Goal: Task Accomplishment & Management: Manage account settings

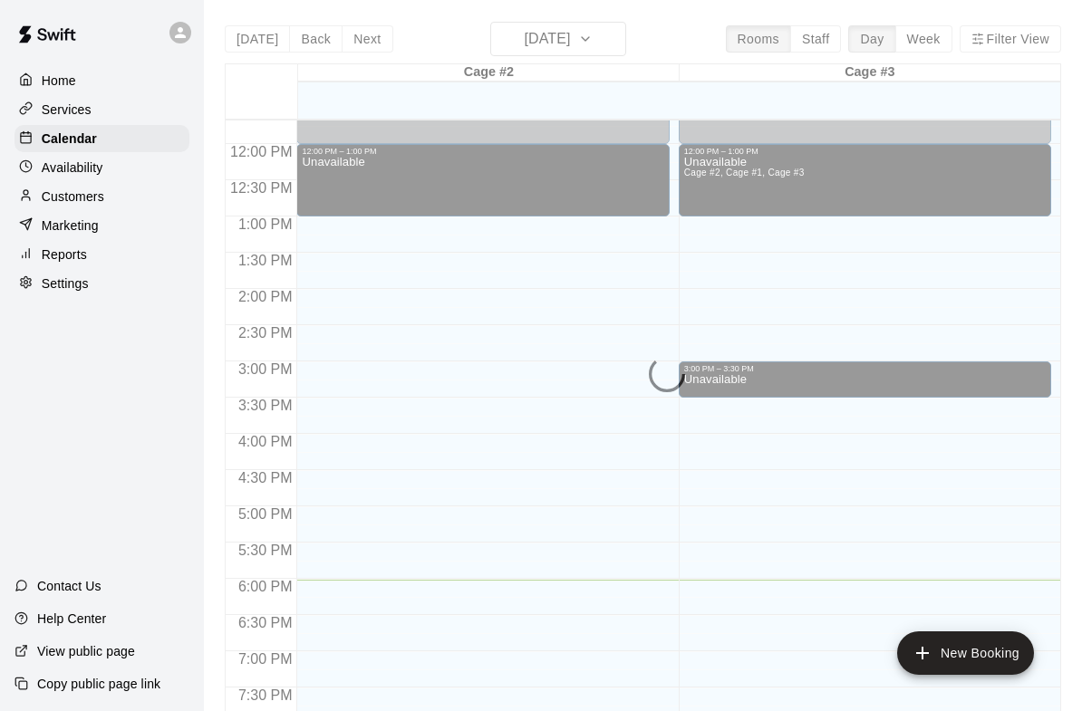
scroll to position [848, 0]
click at [36, 142] on div at bounding box center [30, 138] width 23 height 17
click at [35, 142] on div at bounding box center [30, 138] width 23 height 17
click at [68, 174] on p "Availability" at bounding box center [73, 168] width 62 height 18
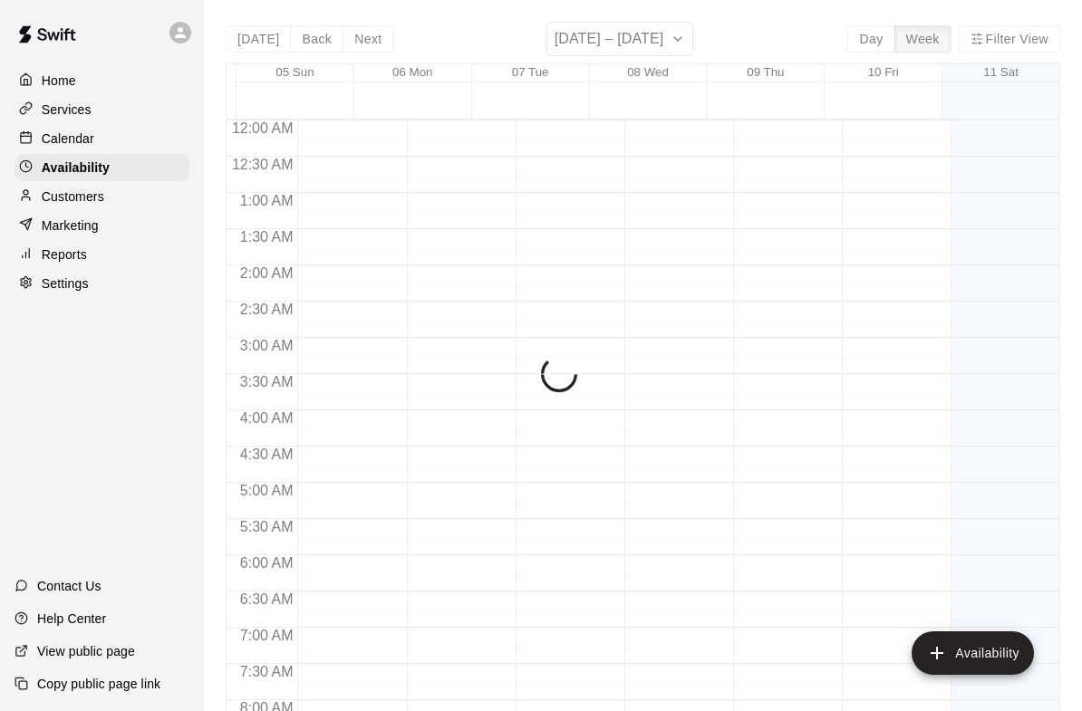
scroll to position [1129, 0]
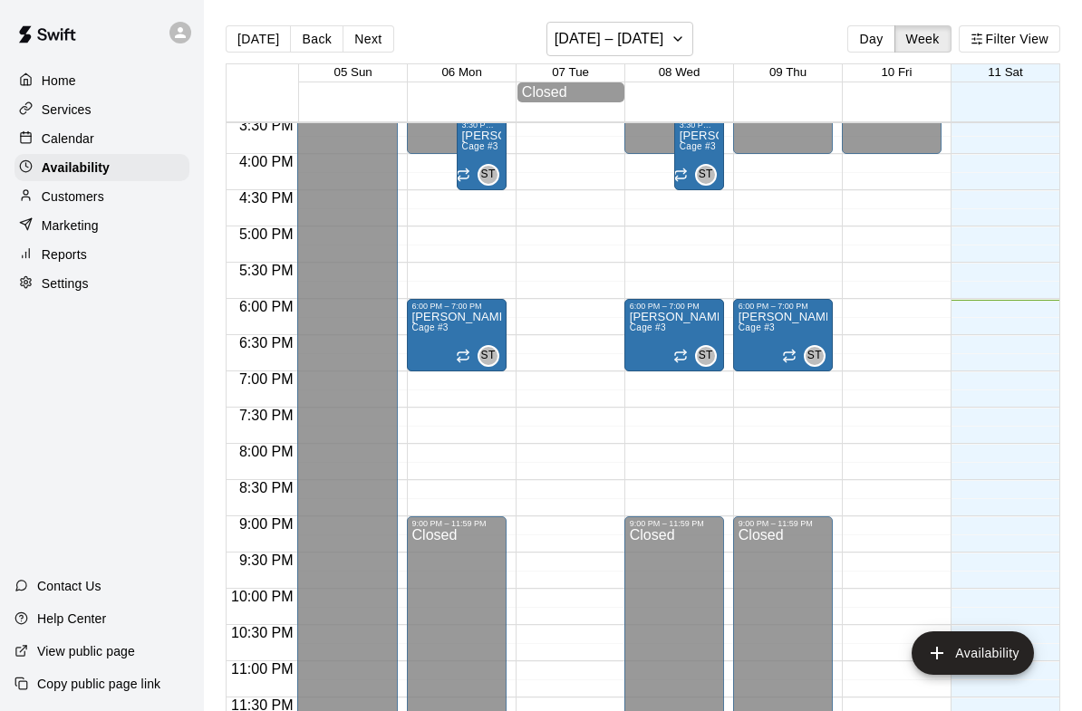
click at [54, 148] on p "Calendar" at bounding box center [68, 139] width 53 height 18
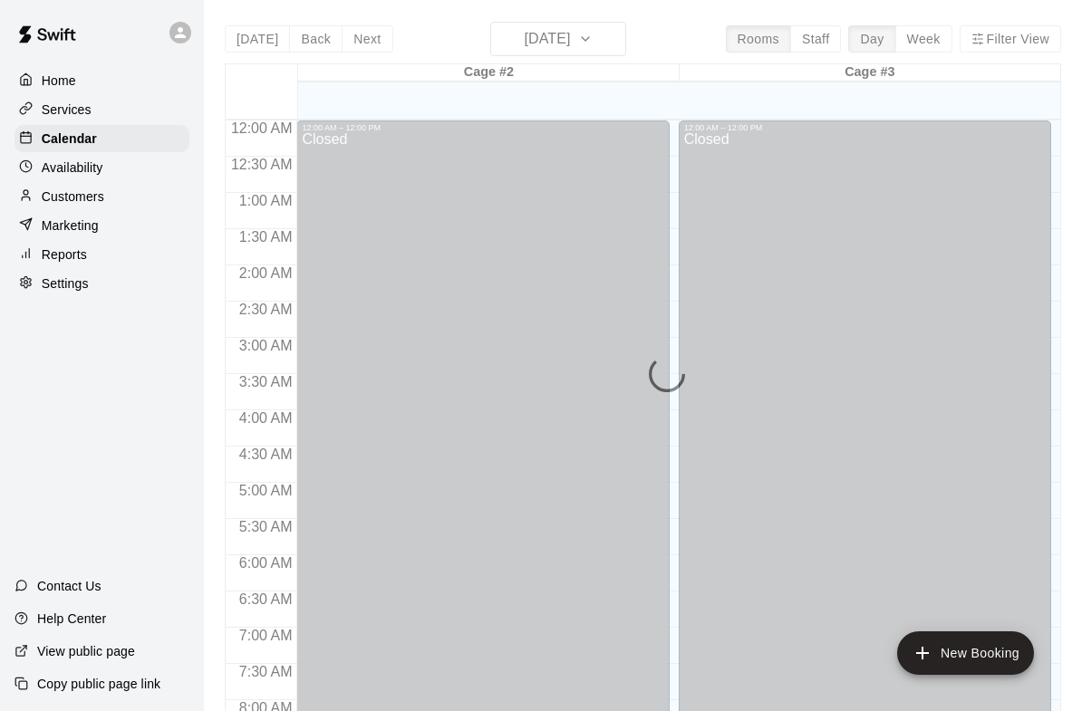
scroll to position [1075, 0]
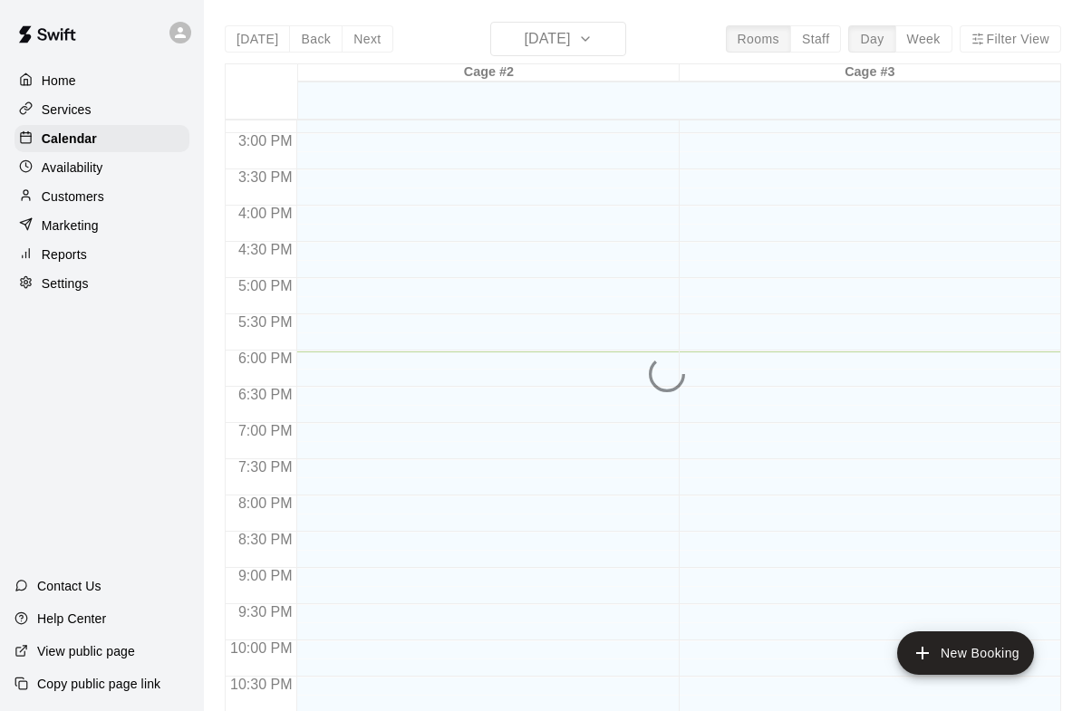
click at [39, 132] on div at bounding box center [30, 138] width 23 height 17
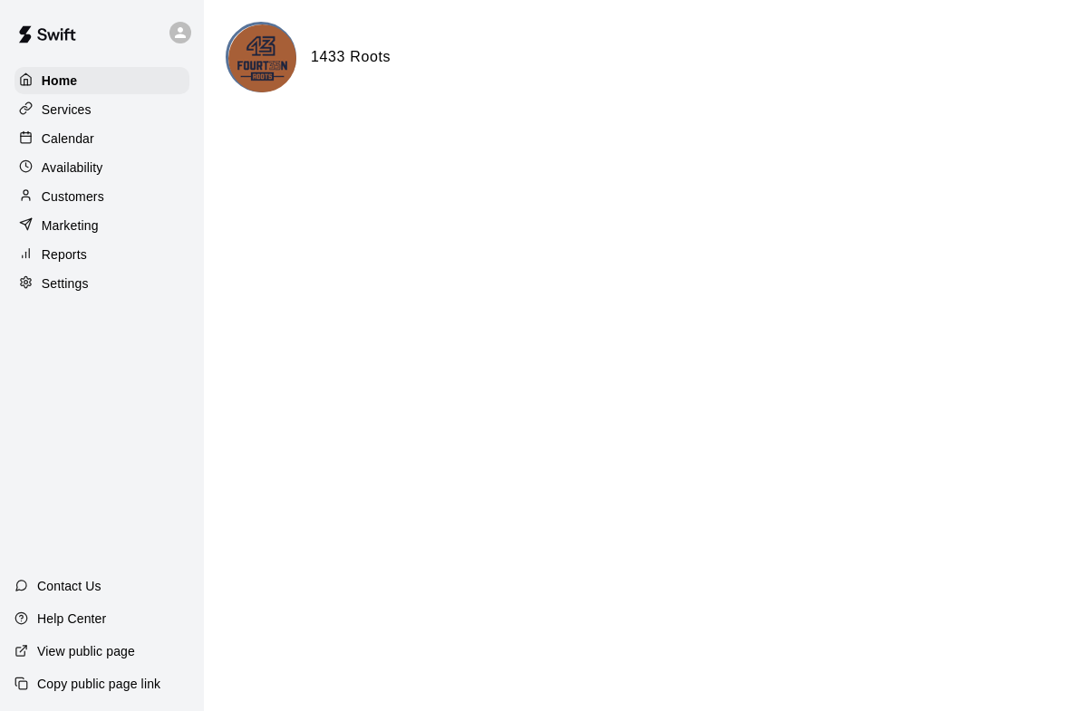
click at [52, 134] on p "Calendar" at bounding box center [68, 139] width 53 height 18
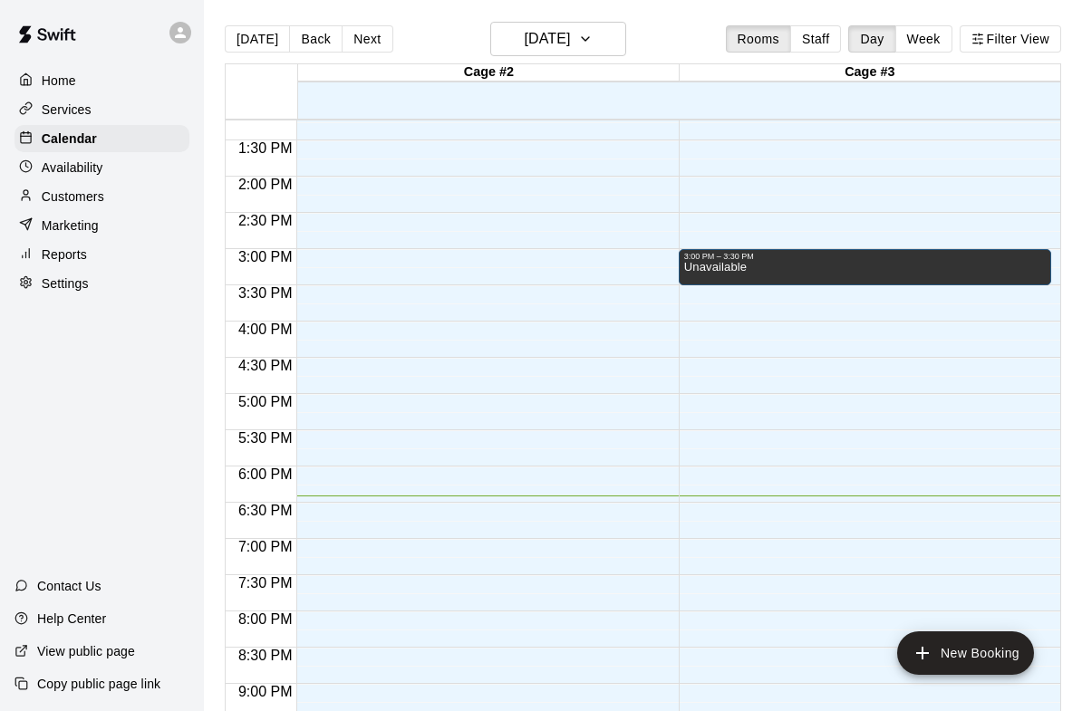
scroll to position [965, 0]
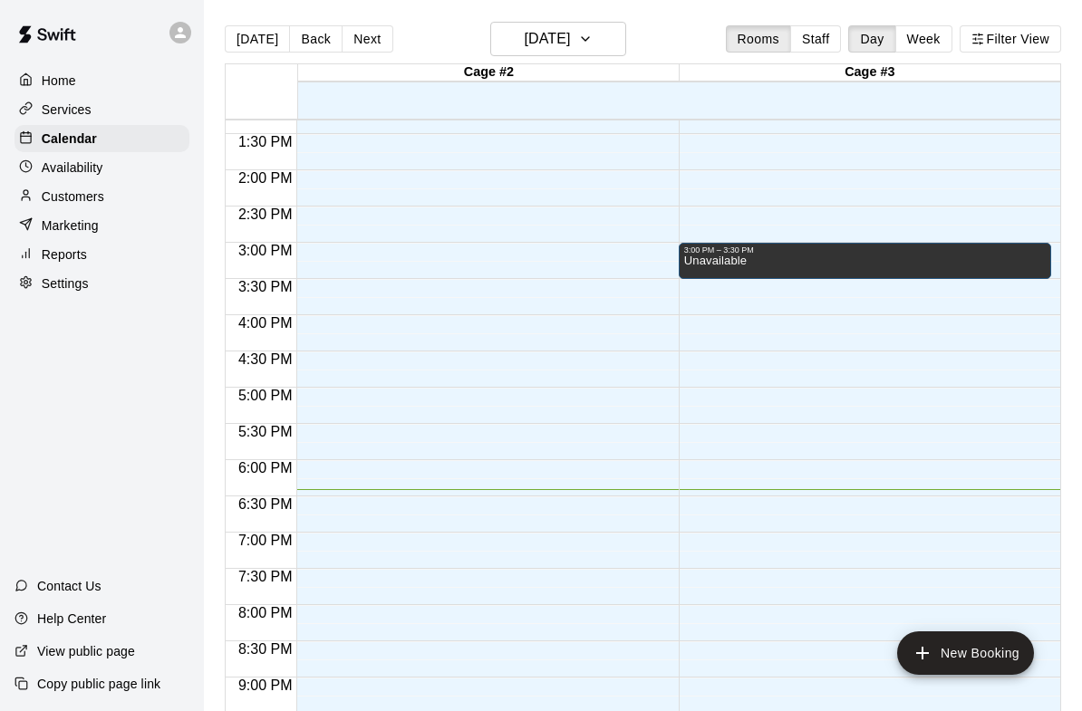
click at [103, 141] on div "Calendar" at bounding box center [101, 138] width 175 height 27
click at [95, 91] on div "Home" at bounding box center [101, 80] width 175 height 27
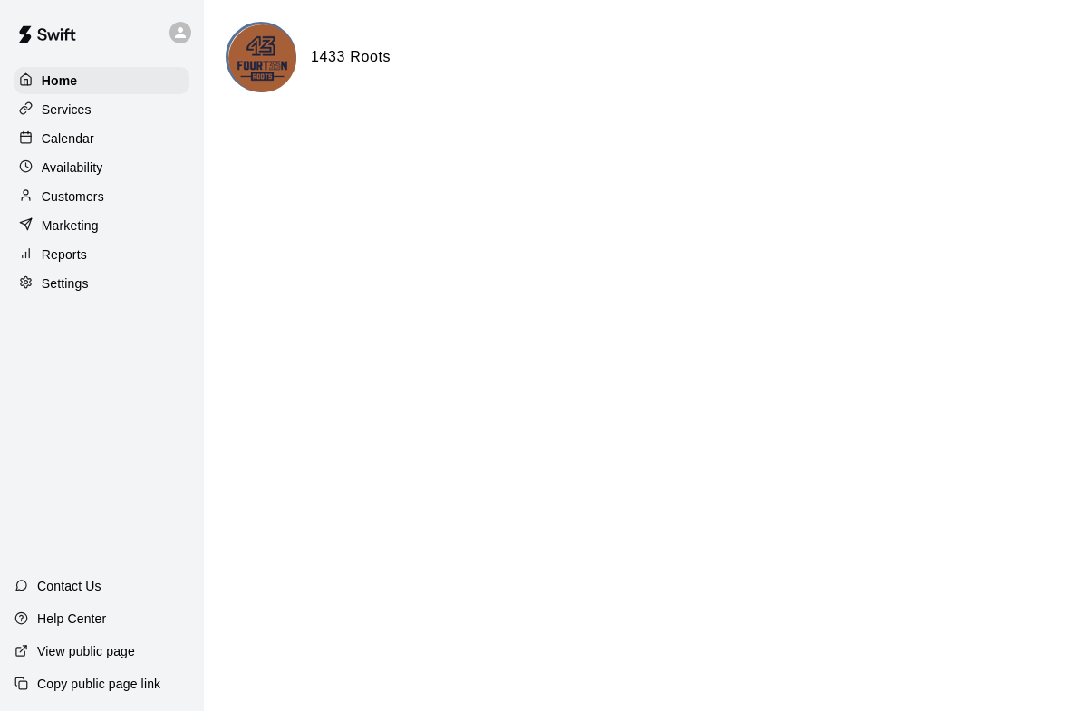
click at [92, 130] on p "Calendar" at bounding box center [68, 139] width 53 height 18
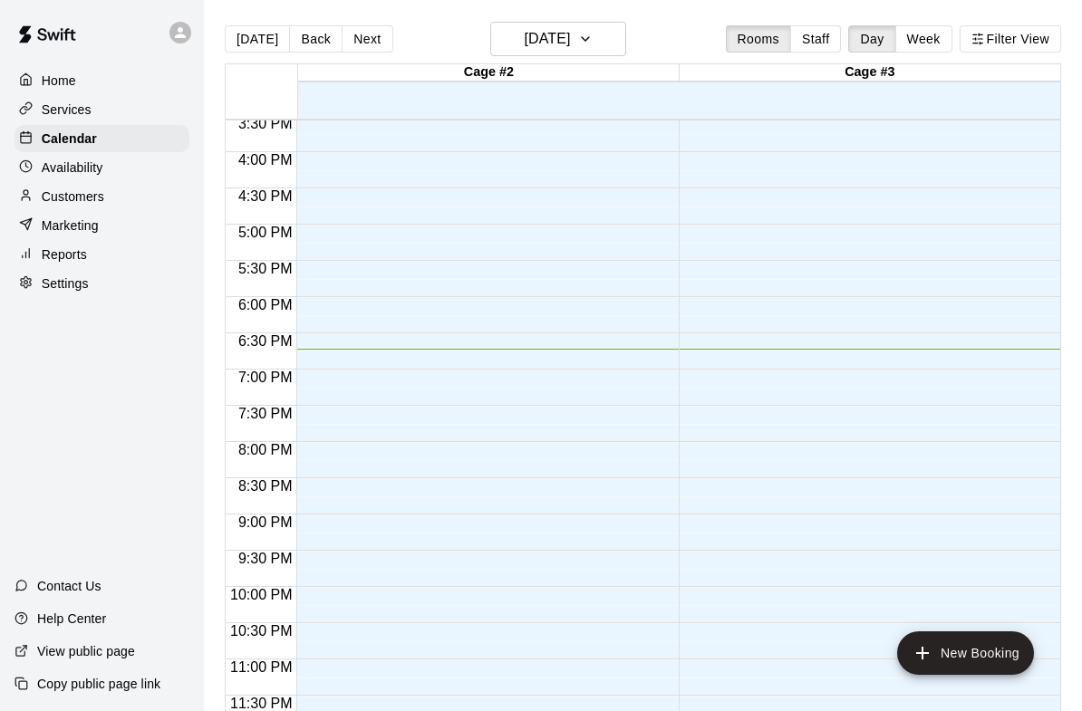
scroll to position [1129, 0]
click at [68, 79] on p "Home" at bounding box center [59, 81] width 34 height 18
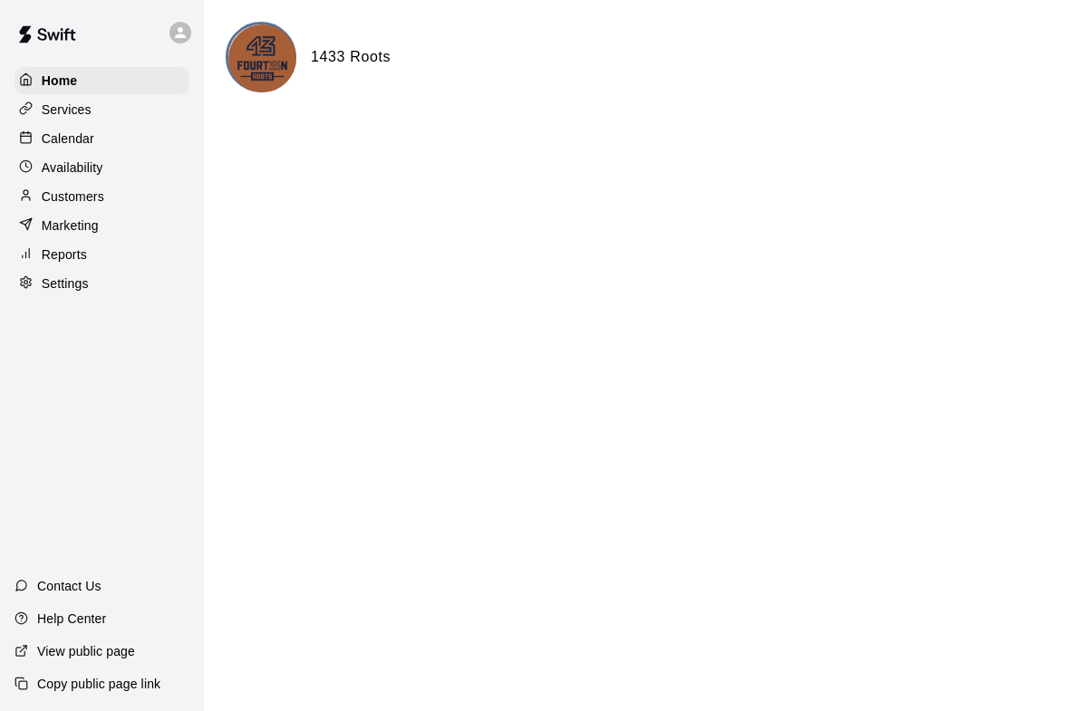
click at [70, 142] on p "Calendar" at bounding box center [68, 139] width 53 height 18
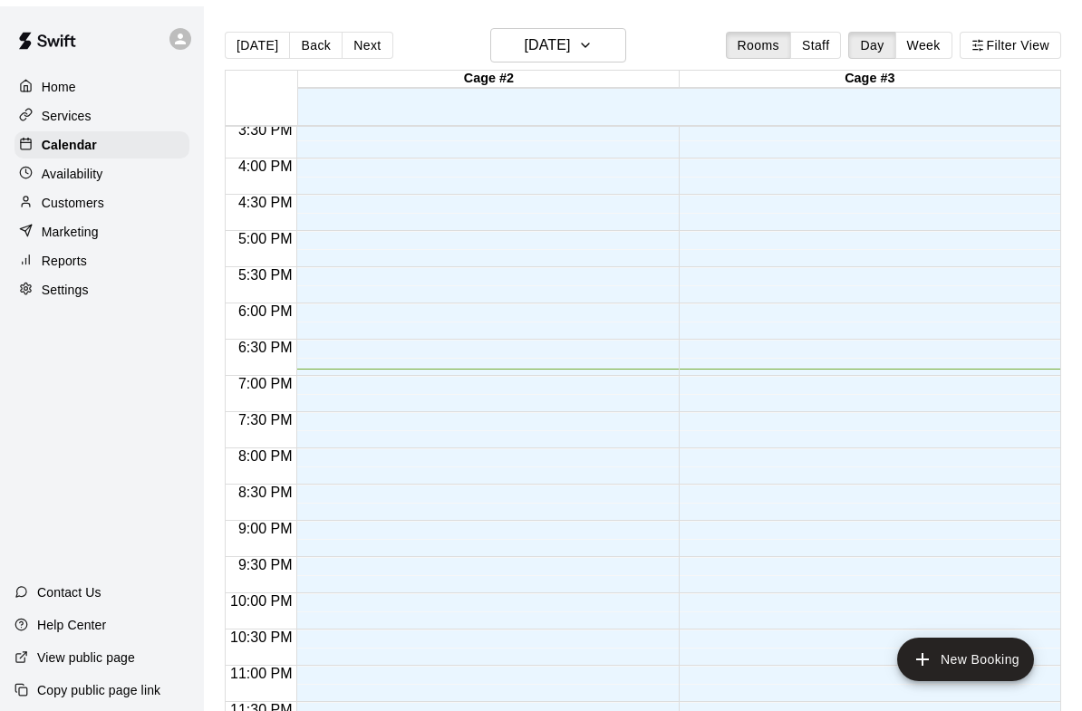
scroll to position [29, 0]
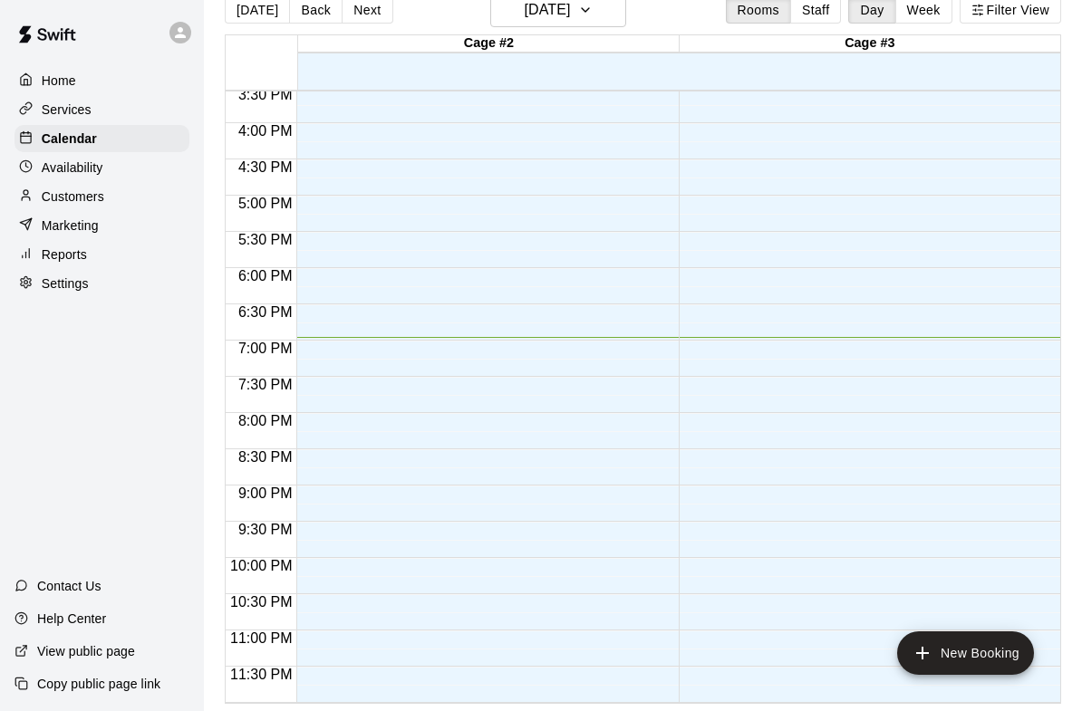
click at [957, 664] on button "New Booking" at bounding box center [965, 652] width 137 height 43
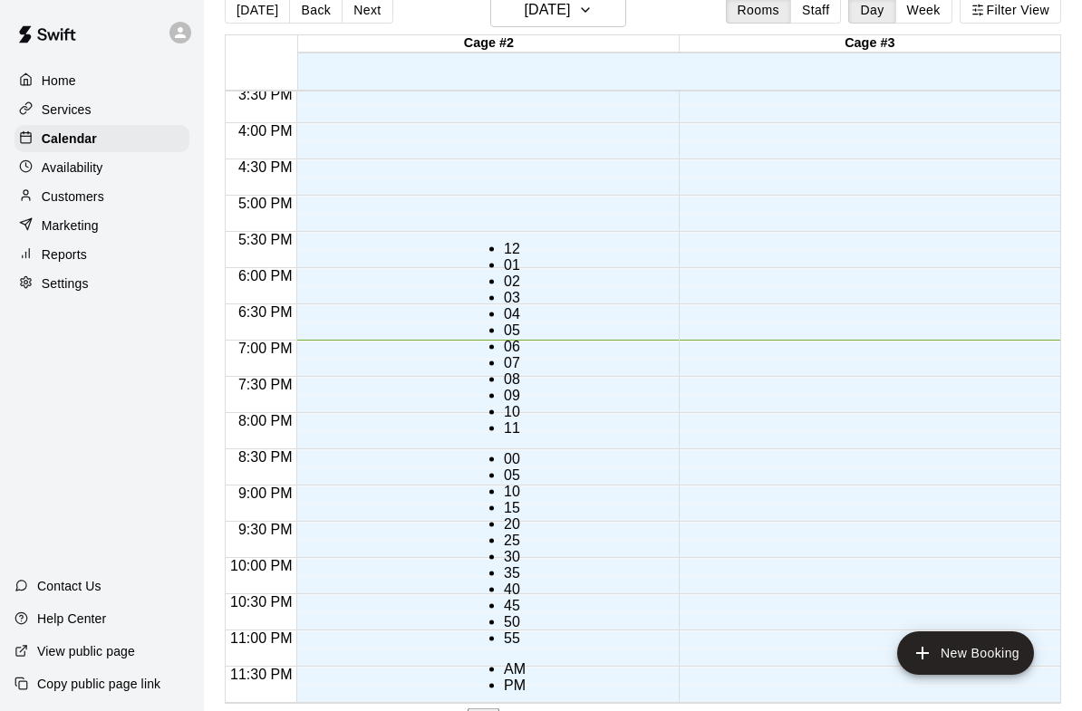
scroll to position [33, 0]
click at [504, 355] on li "07" at bounding box center [515, 363] width 22 height 16
type input "********"
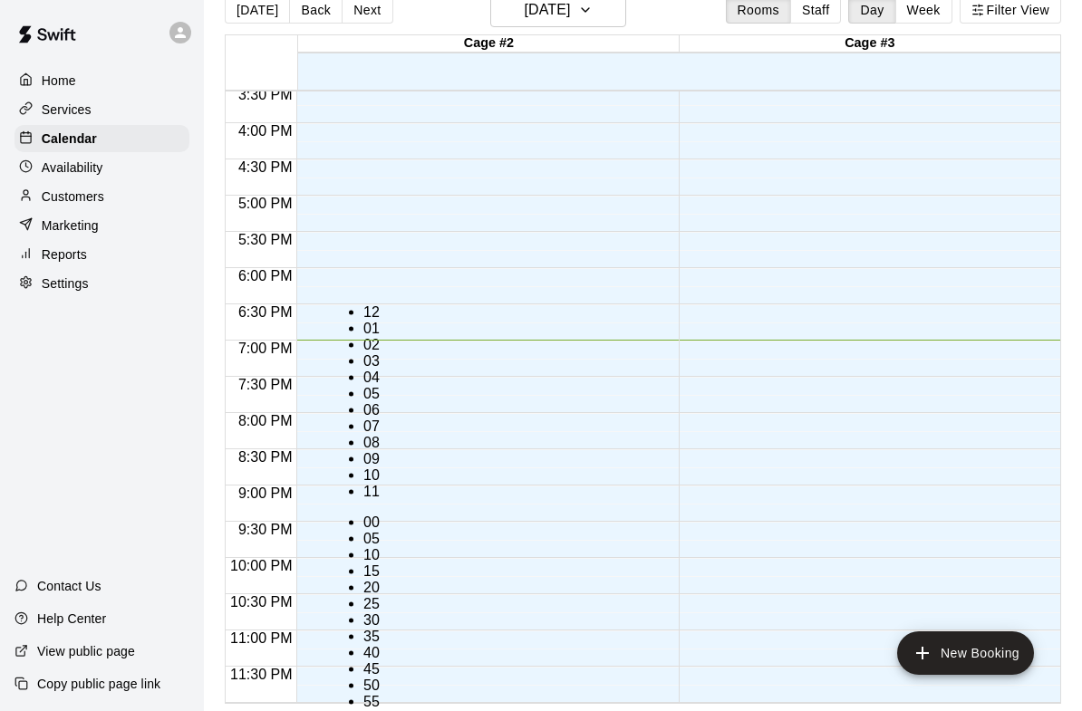
scroll to position [33, 0]
click at [363, 435] on li "08" at bounding box center [374, 443] width 22 height 16
click at [385, 515] on li "00" at bounding box center [374, 523] width 22 height 16
type input "********"
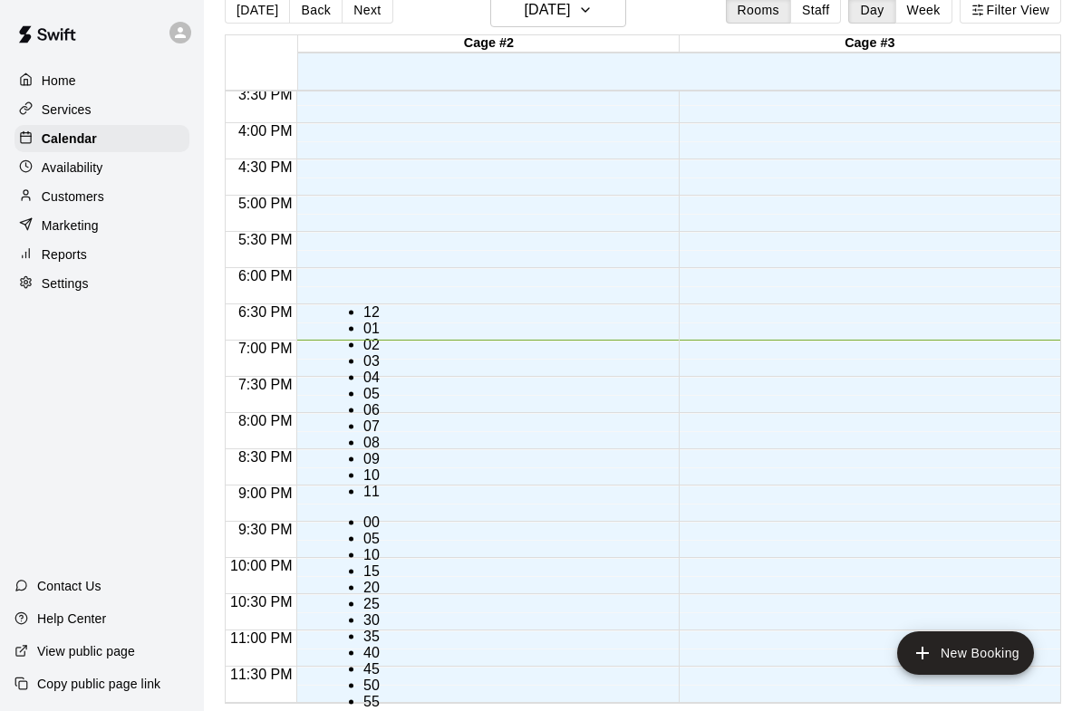
scroll to position [0, 0]
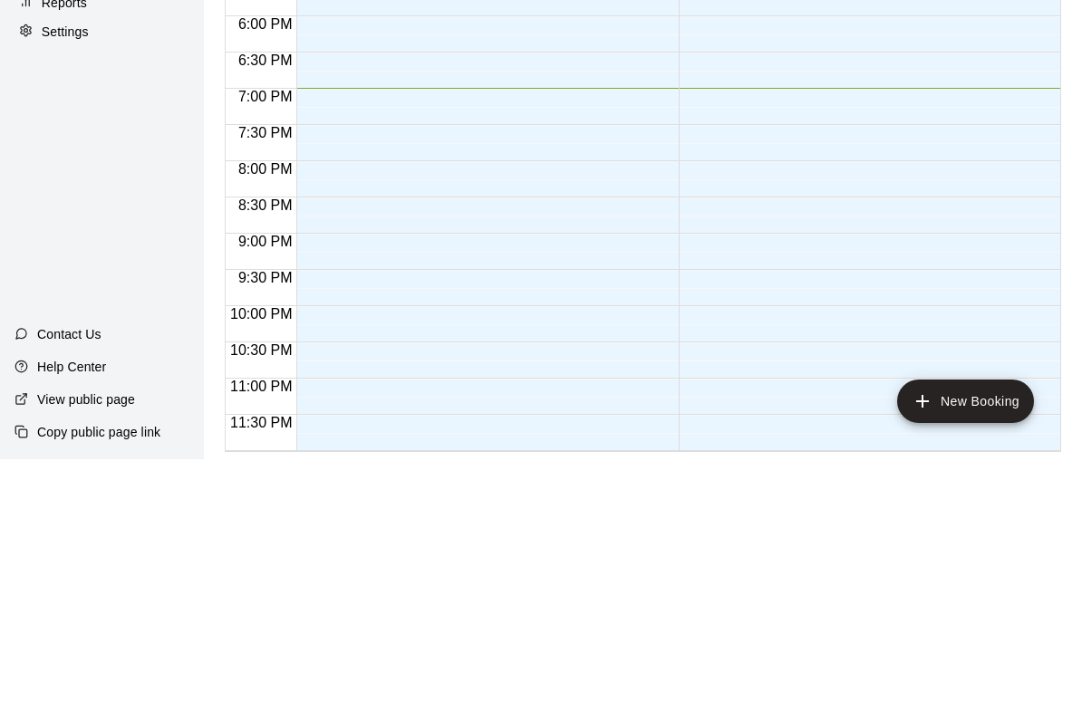
click at [453, 98] on li "Cage #3" at bounding box center [286, 90] width 428 height 16
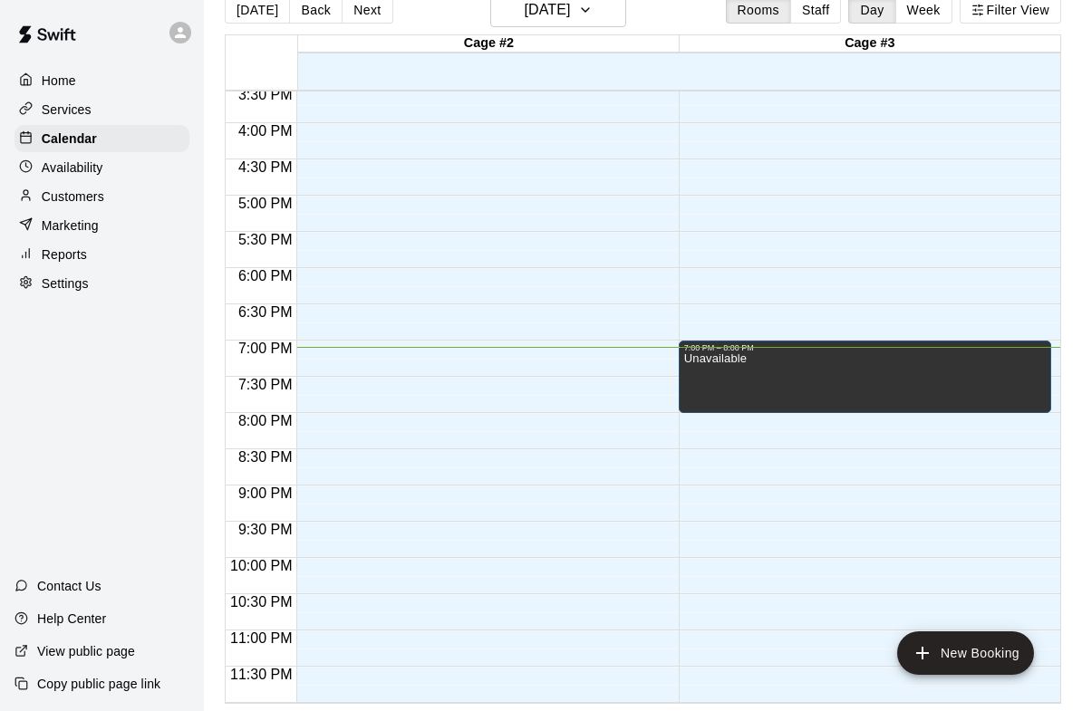
click at [53, 89] on p "Home" at bounding box center [59, 81] width 34 height 18
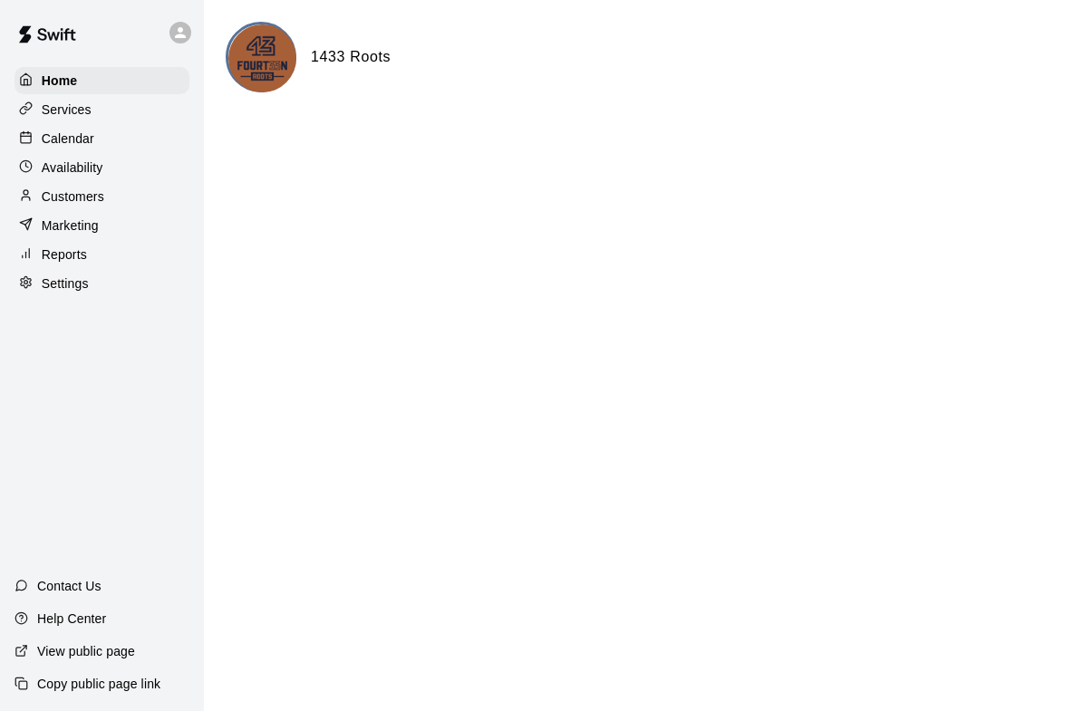
click at [97, 114] on div "Services" at bounding box center [101, 109] width 175 height 27
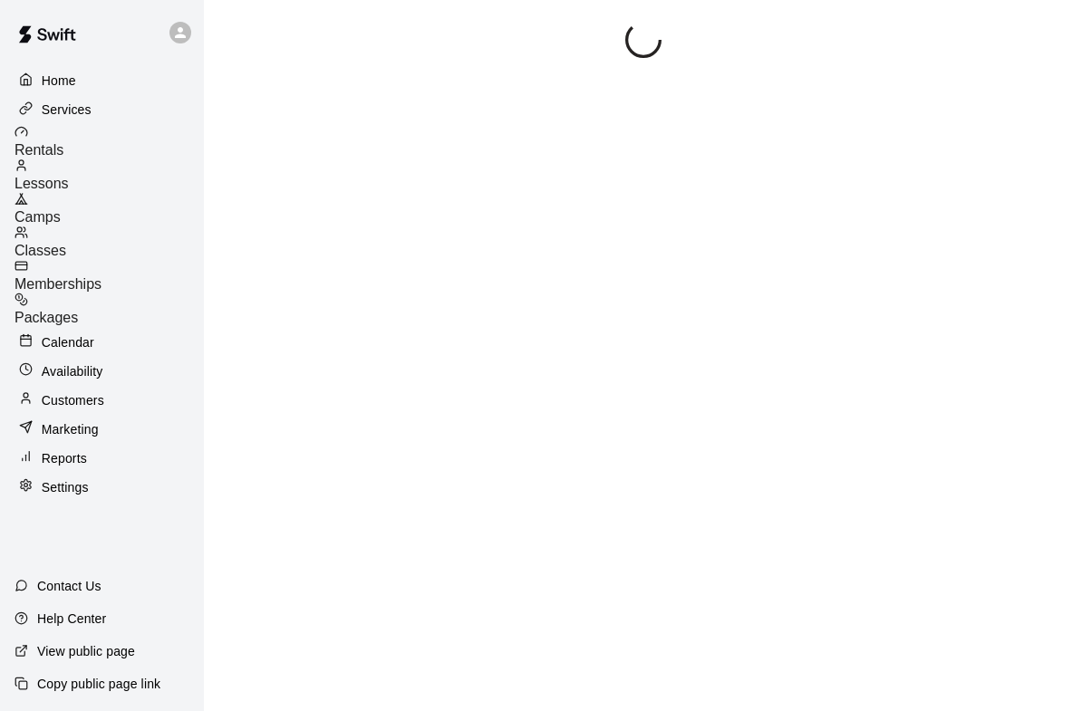
click at [112, 146] on div "Rentals" at bounding box center [108, 142] width 189 height 34
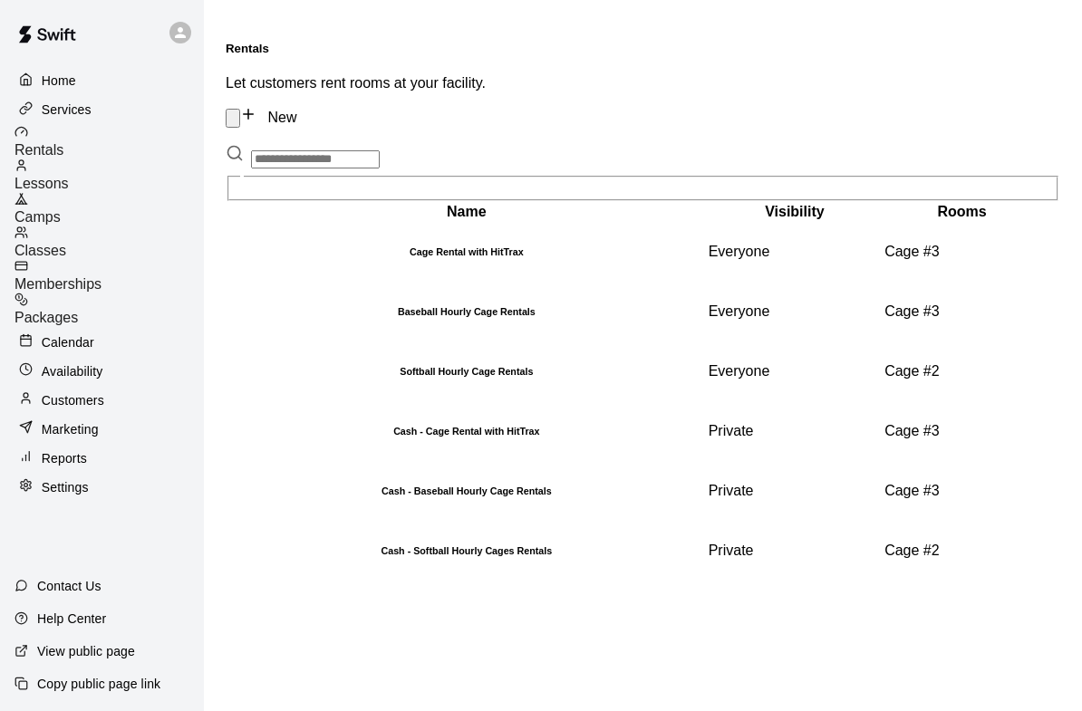
click at [81, 333] on p "Calendar" at bounding box center [68, 342] width 53 height 18
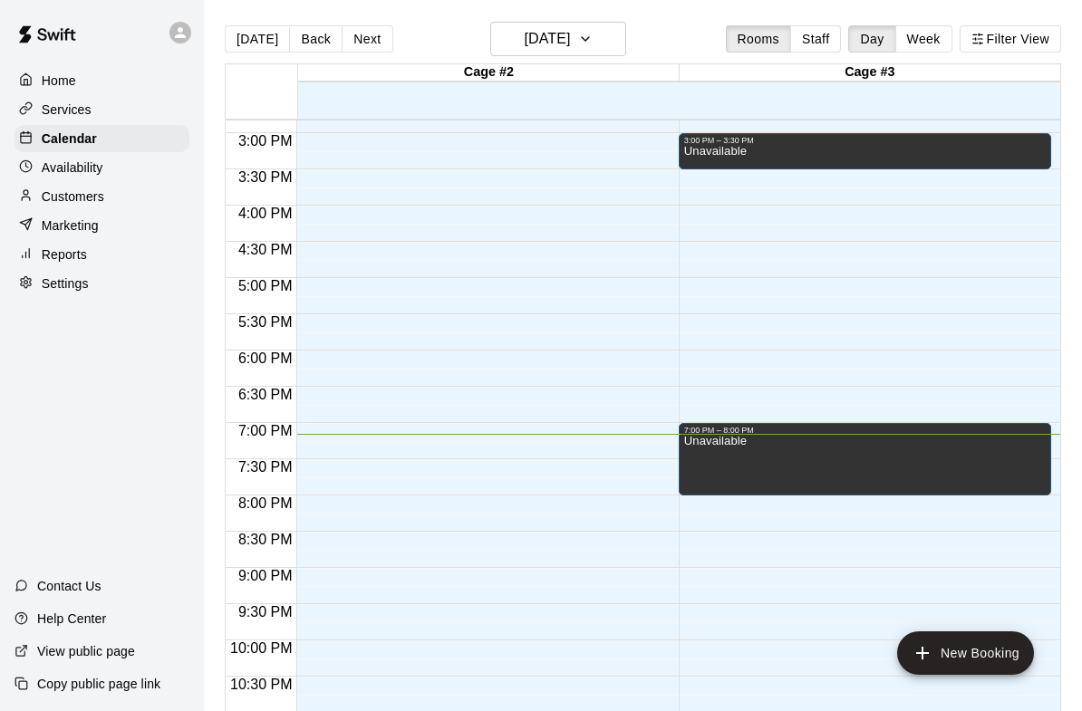
click at [975, 651] on button "New Booking" at bounding box center [965, 652] width 137 height 43
click at [522, 265] on li "Softball Hourly Cage Rentals" at bounding box center [308, 257] width 428 height 16
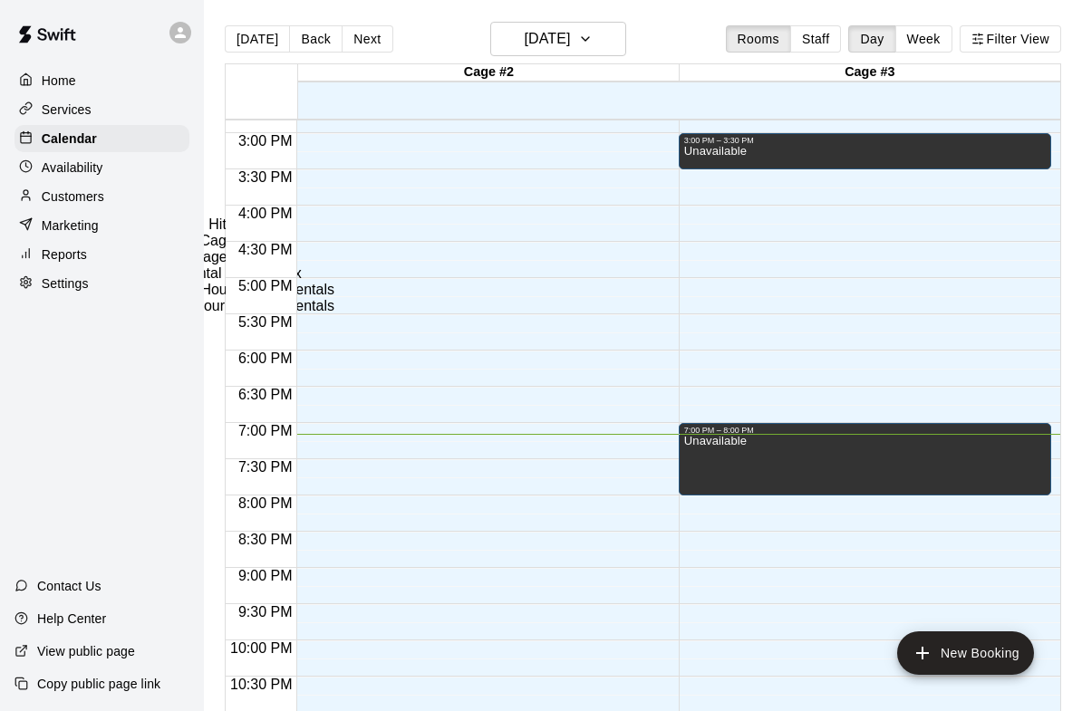
type input "**********"
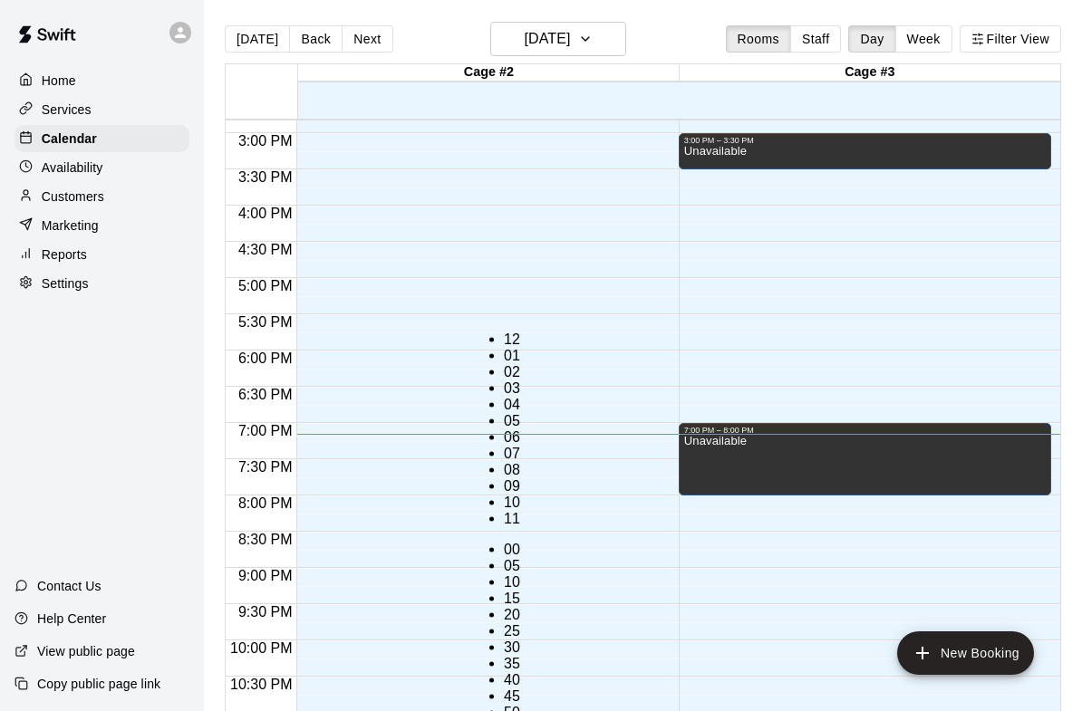
scroll to position [33, 0]
click at [525, 591] on li "15" at bounding box center [515, 599] width 22 height 16
type input "********"
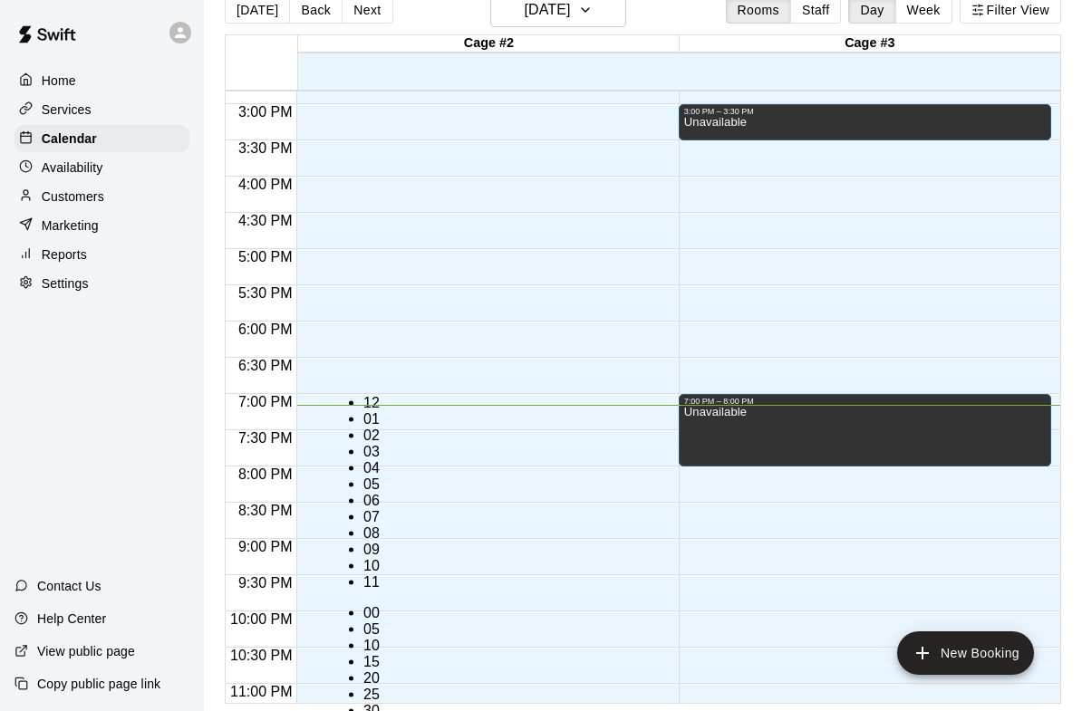
scroll to position [33, 0]
click at [363, 525] on li "08" at bounding box center [374, 533] width 22 height 16
click at [385, 654] on li "15" at bounding box center [374, 662] width 22 height 16
type input "********"
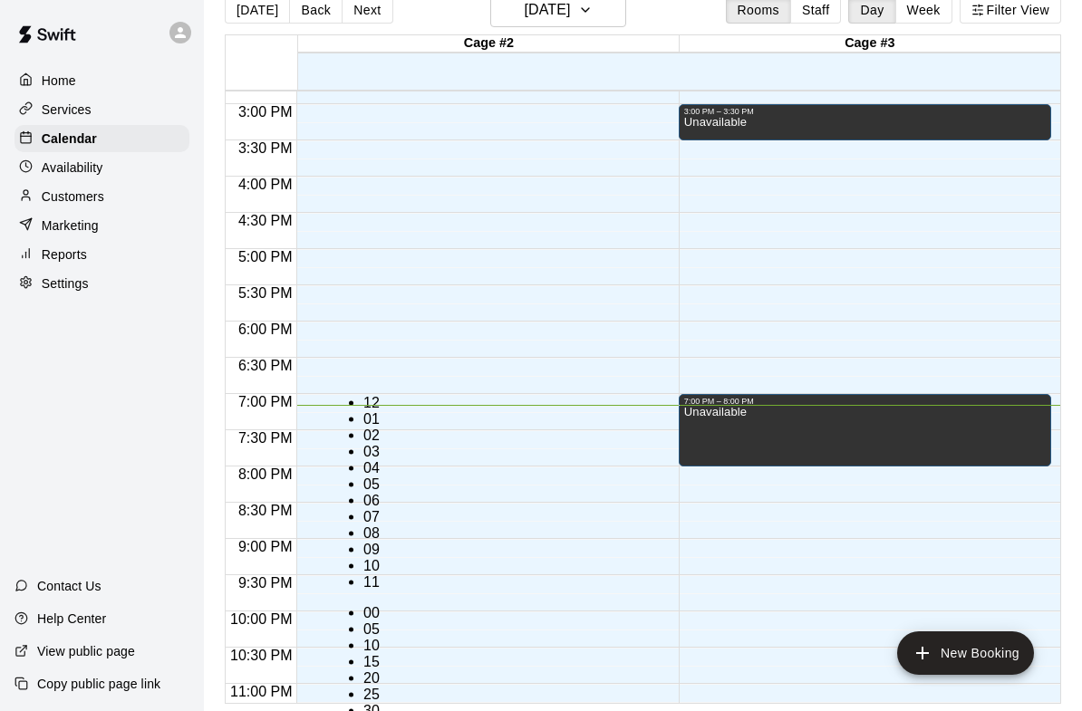
scroll to position [106, 0]
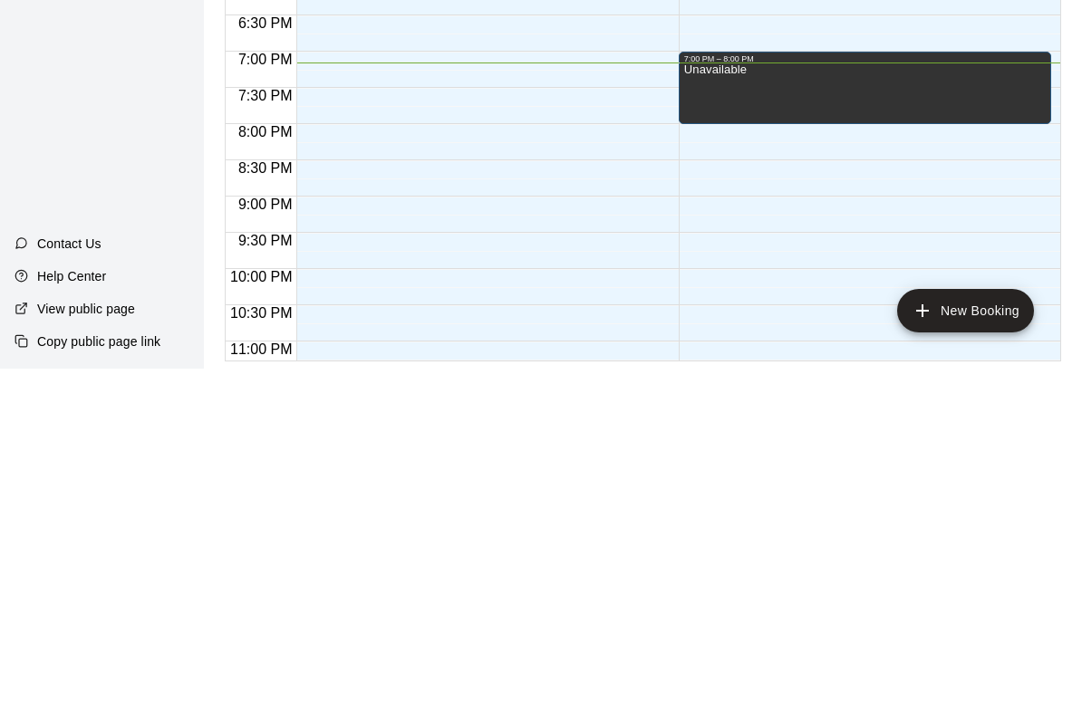
click at [435, 65] on li "Cage #2" at bounding box center [286, 57] width 428 height 16
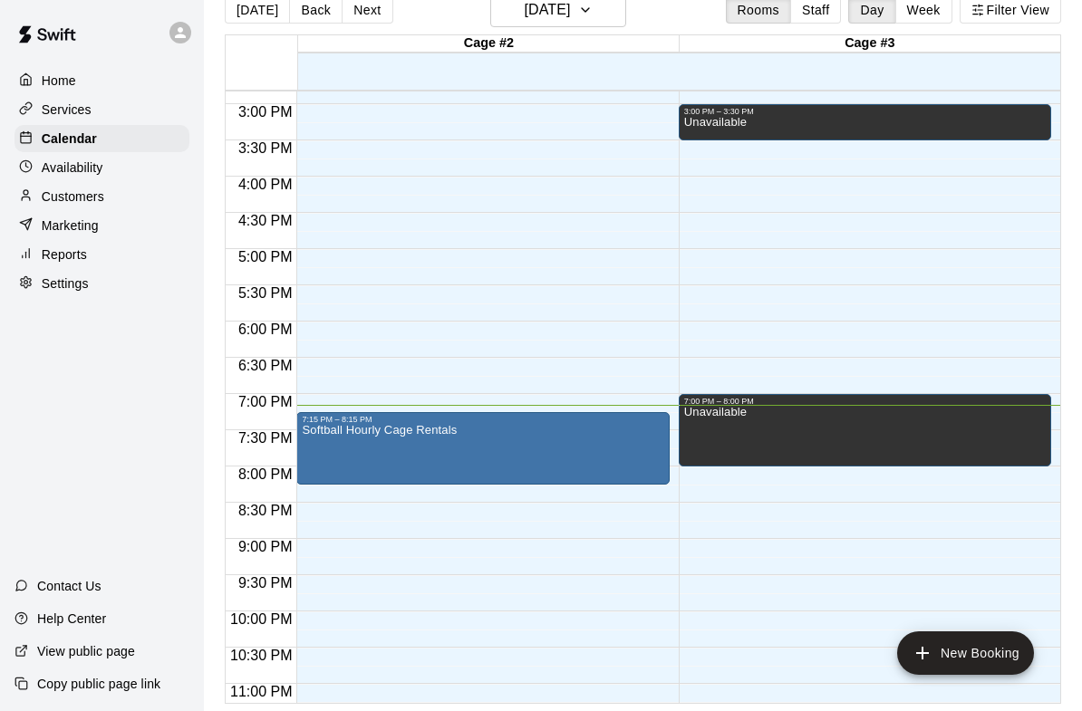
select select "**"
type input "*"
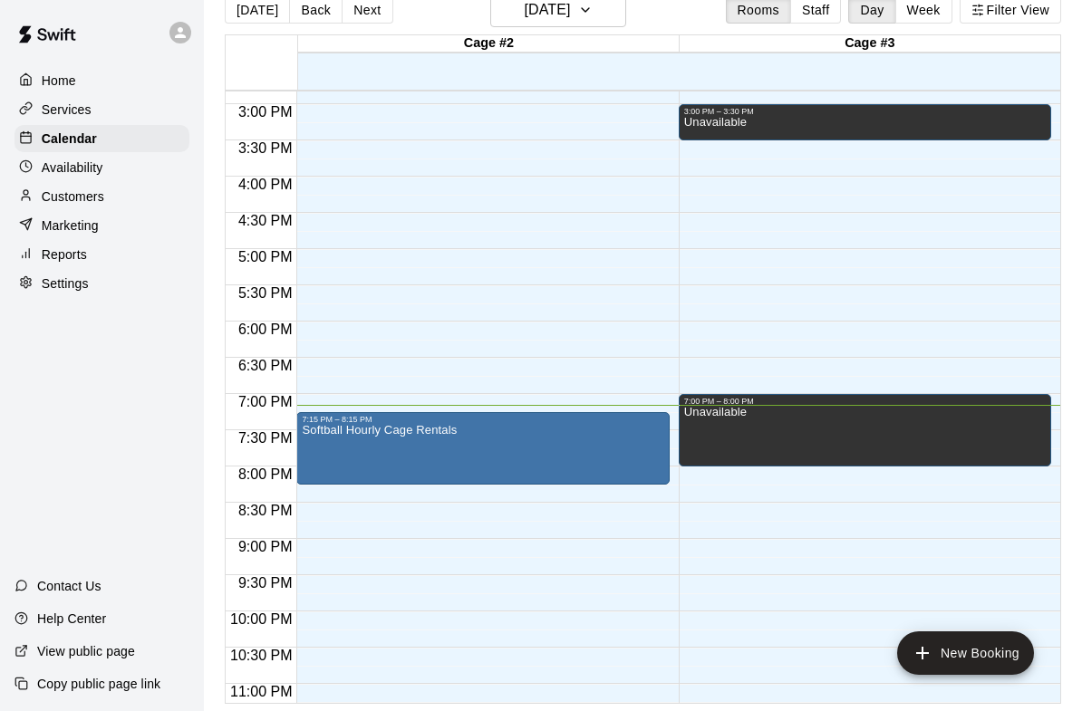
type input "*****"
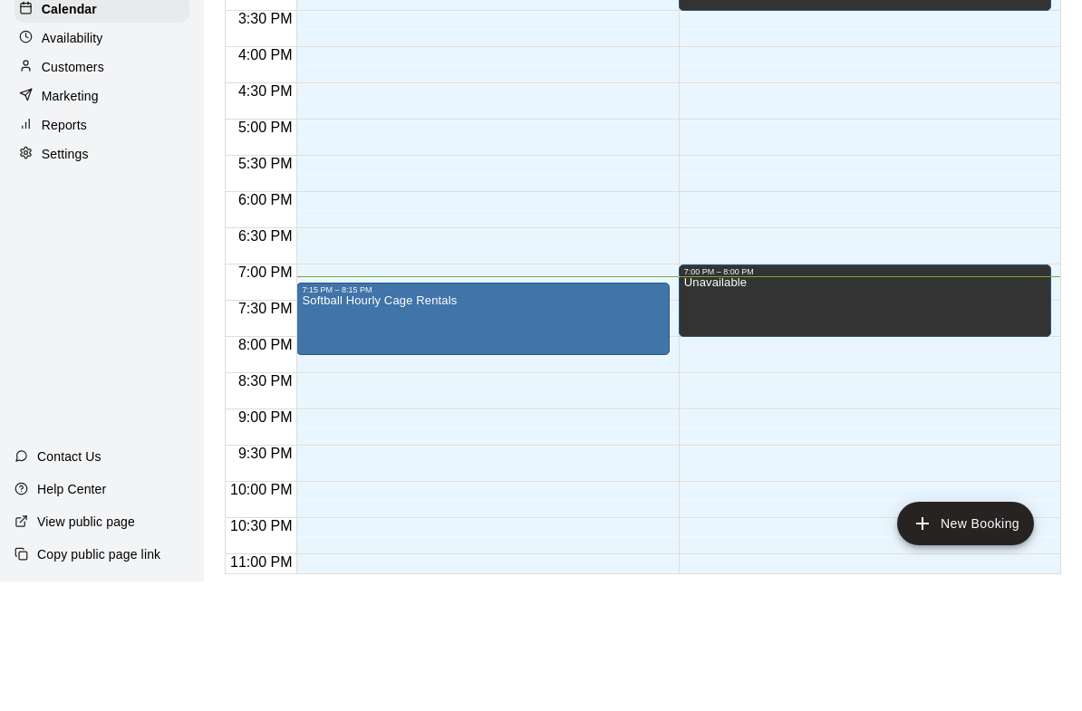
type input "*******"
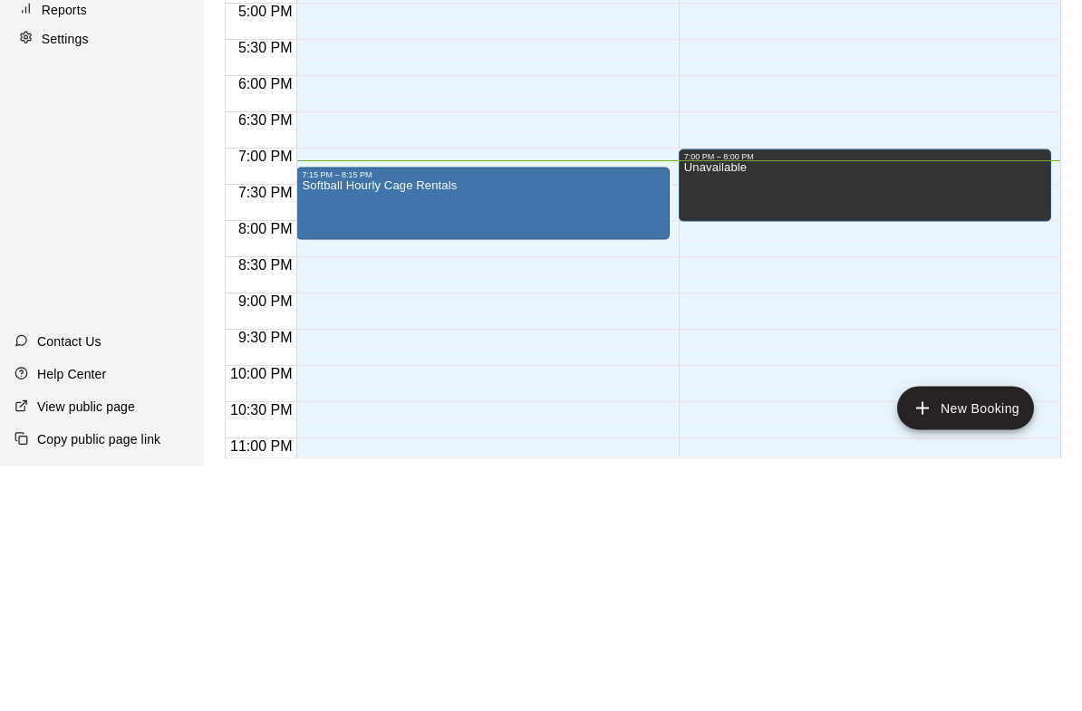
type input "**********"
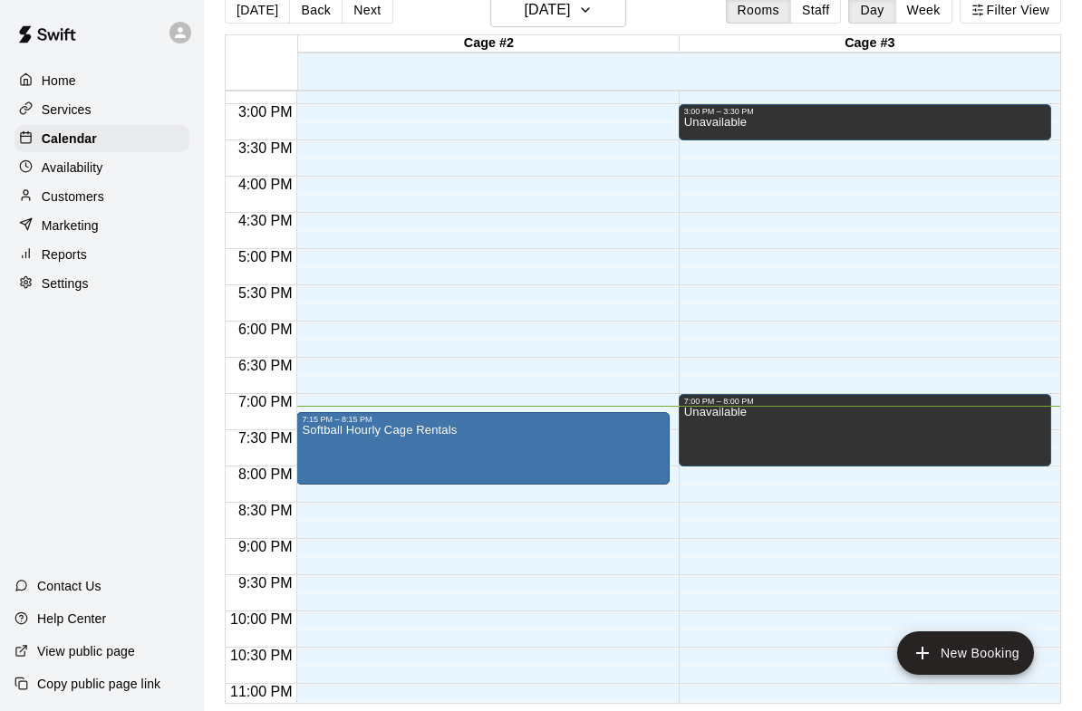
scroll to position [34, 0]
select select "**"
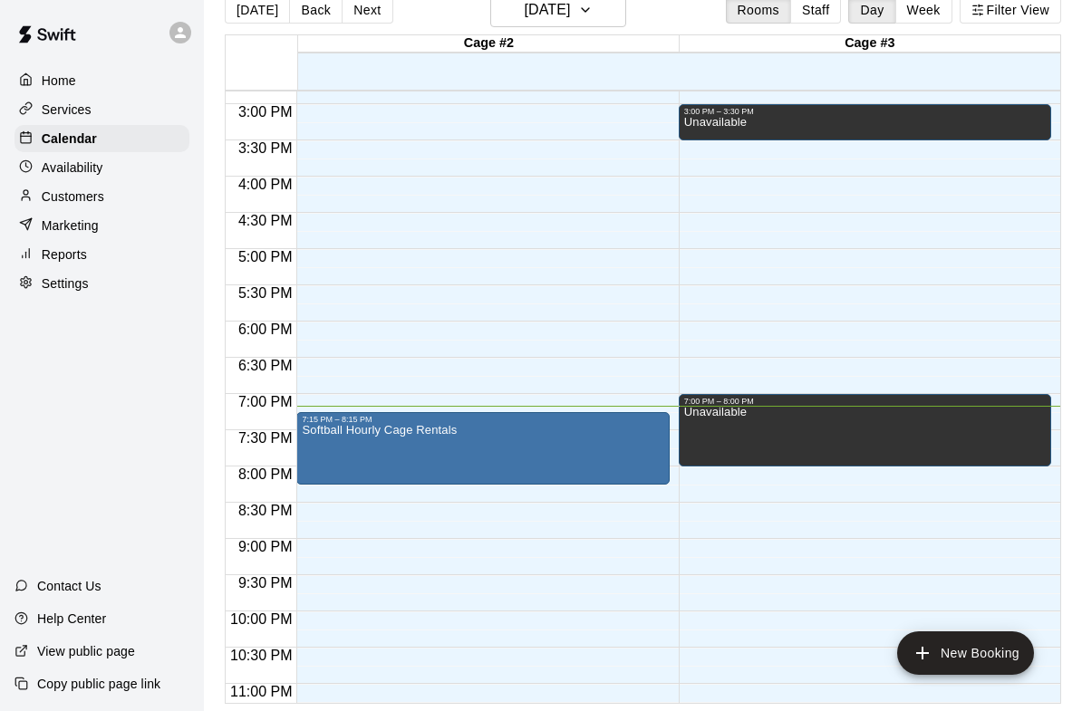
select select "**"
click at [56, 196] on p "Customers" at bounding box center [73, 197] width 63 height 18
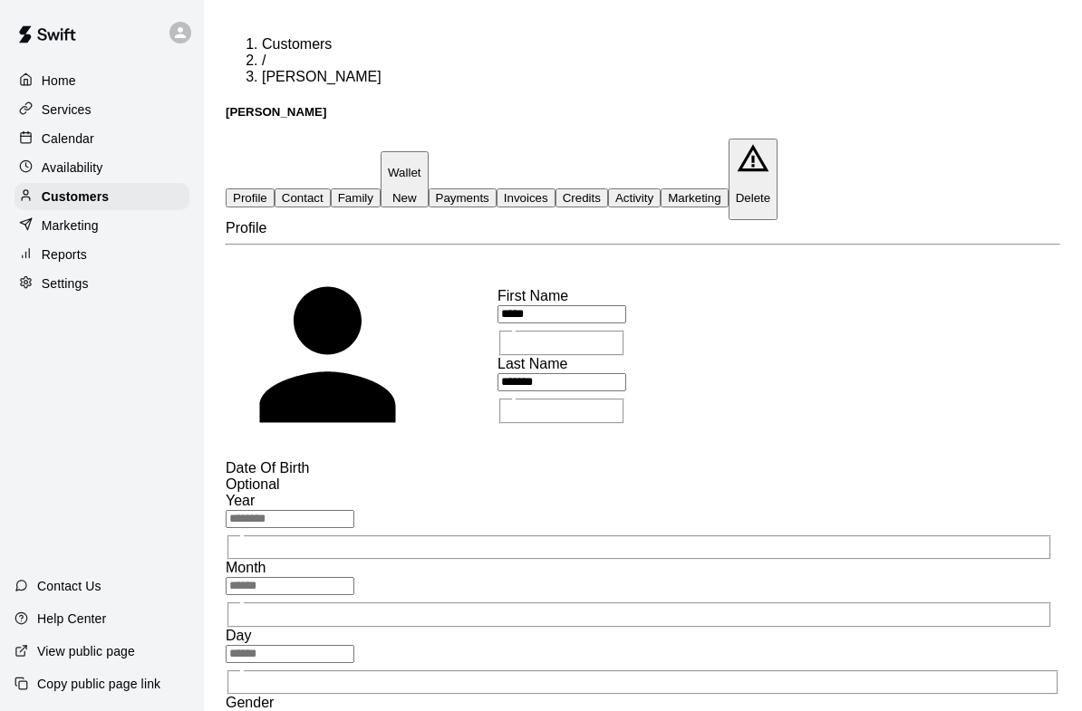
click at [497, 188] on button "Payments" at bounding box center [463, 197] width 68 height 19
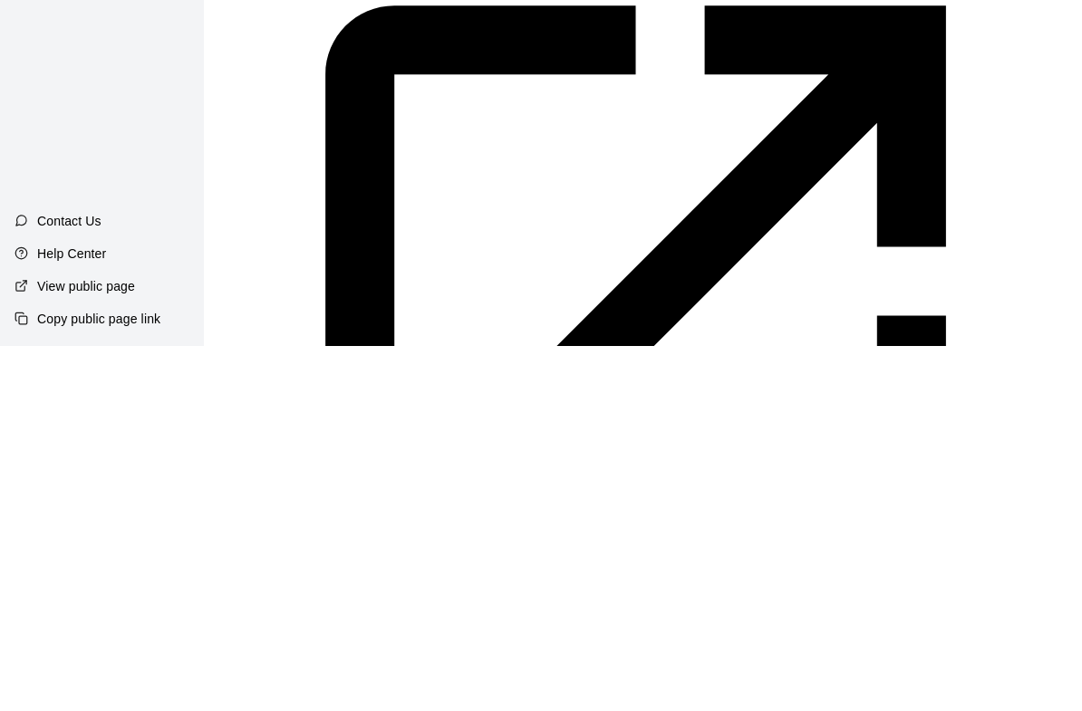
scroll to position [299, 0]
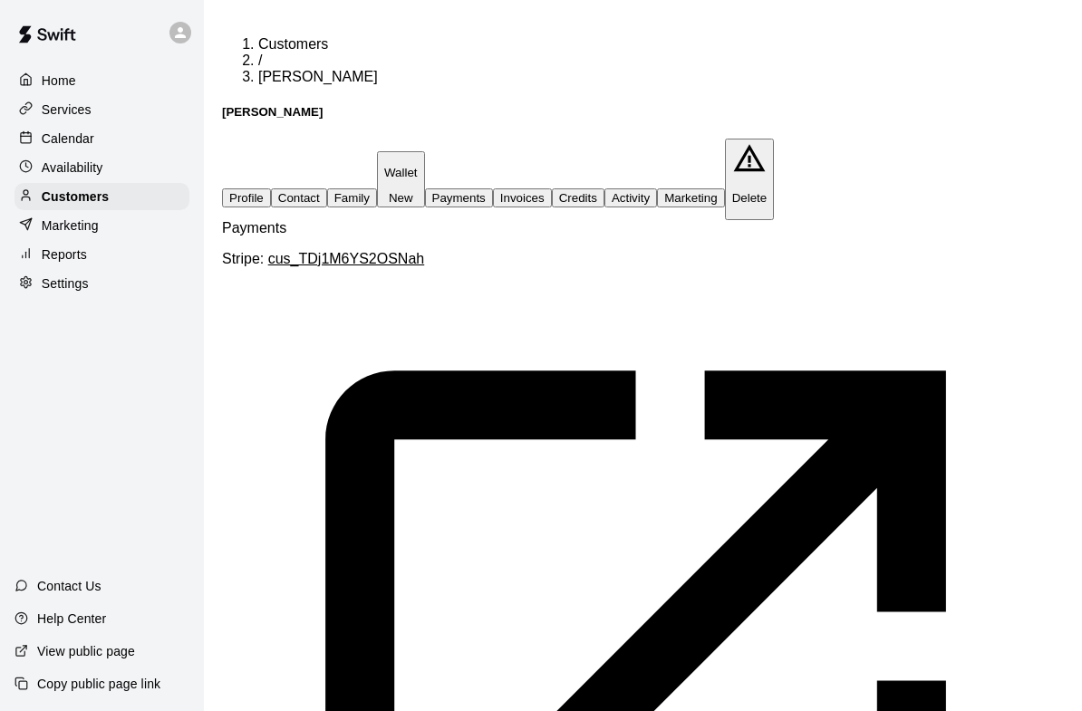
scroll to position [0, 0]
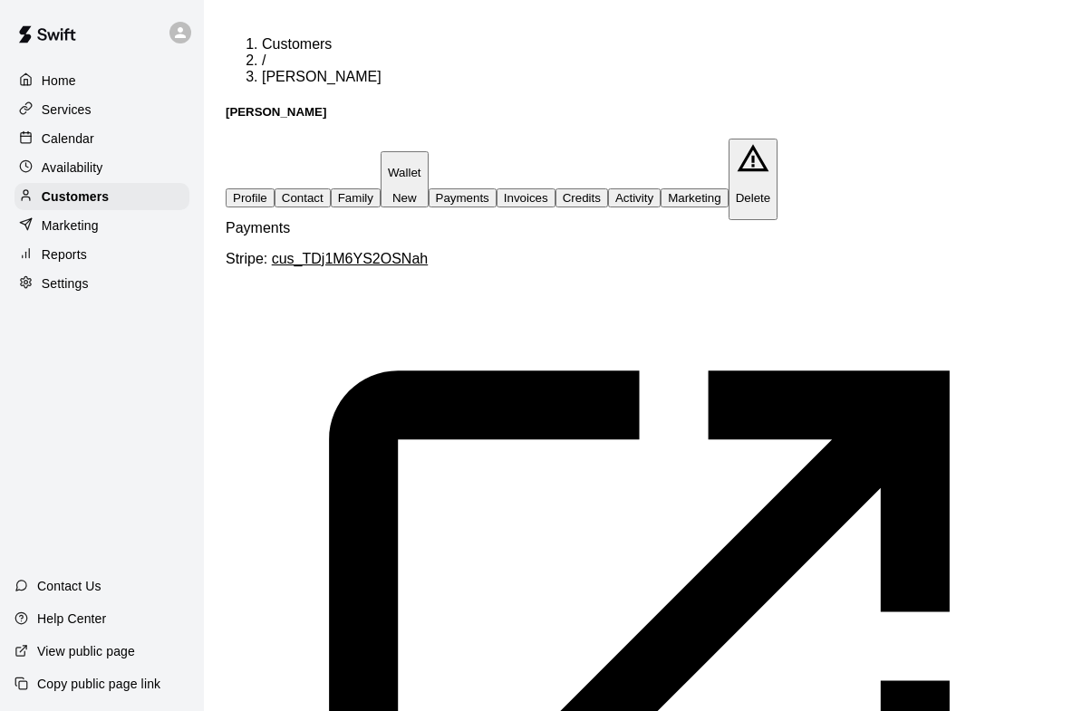
click at [81, 138] on p "Calendar" at bounding box center [68, 139] width 53 height 18
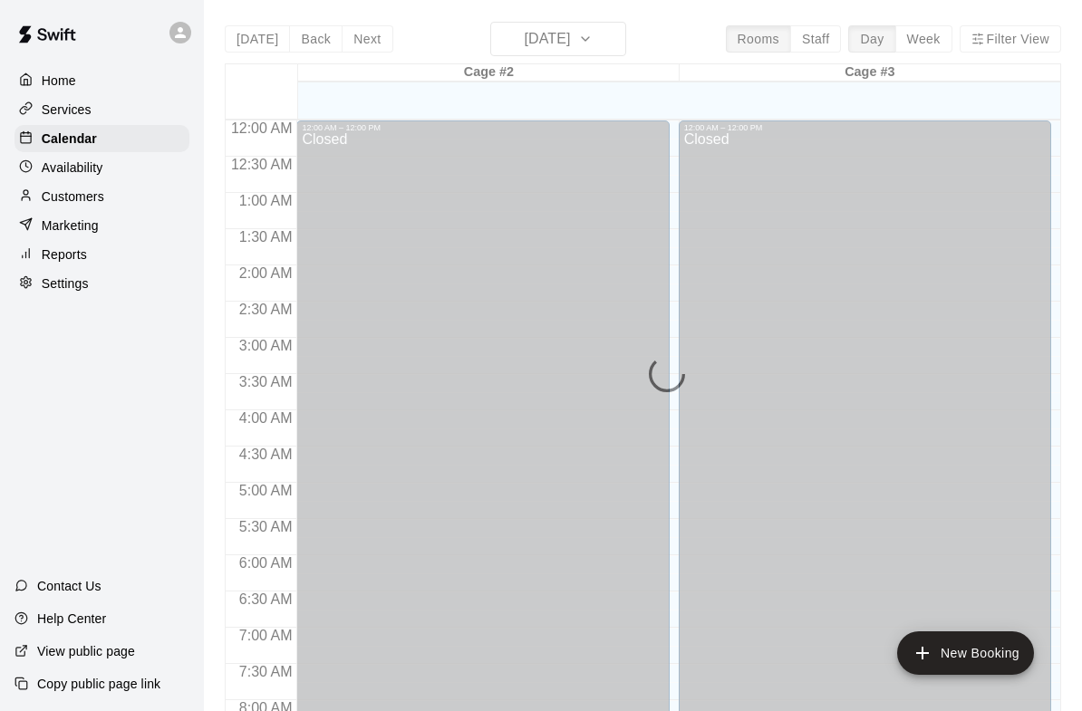
scroll to position [1075, 0]
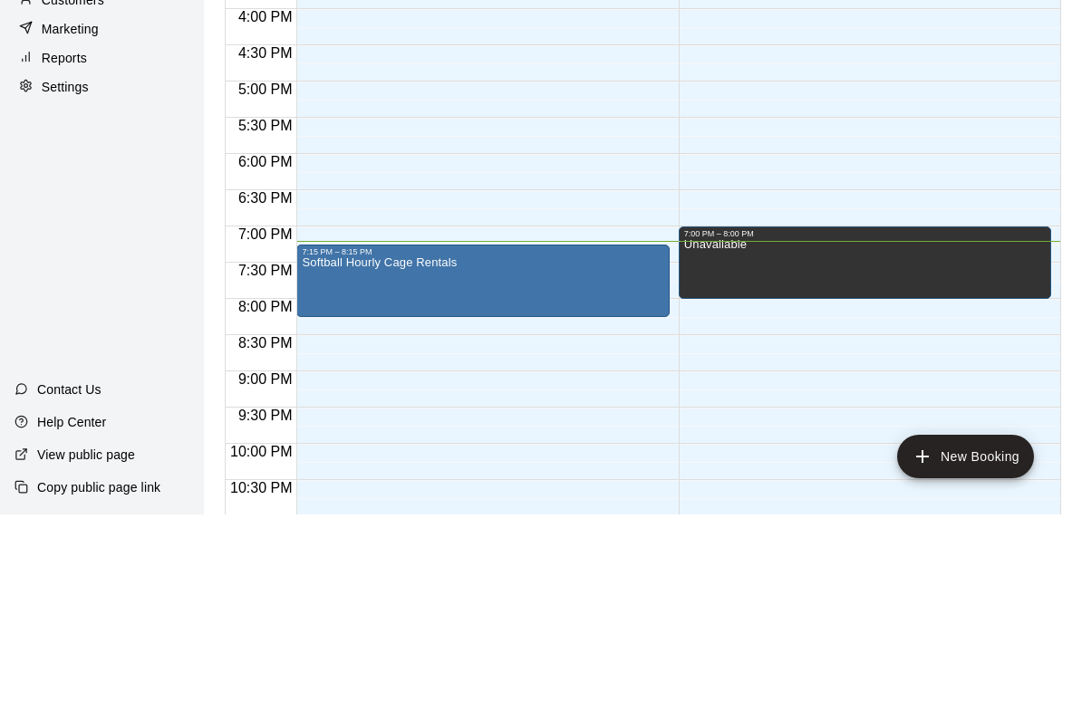
type input "****"
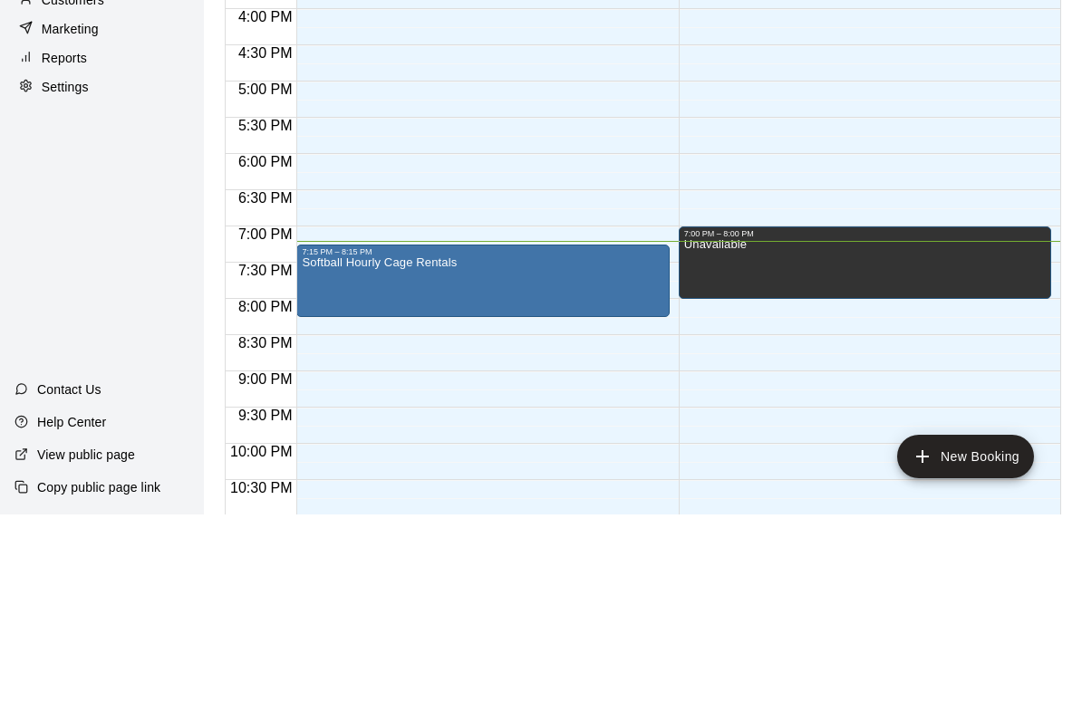
scroll to position [29, 0]
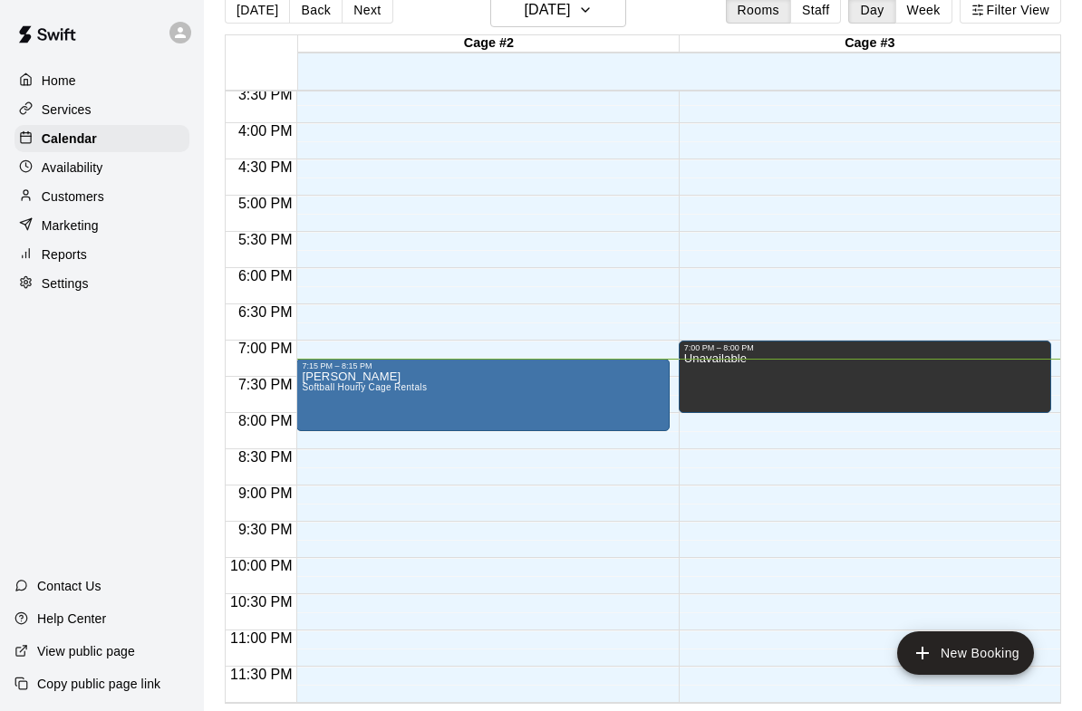
scroll to position [1129, 0]
click at [940, 655] on button "New Booking" at bounding box center [965, 652] width 137 height 43
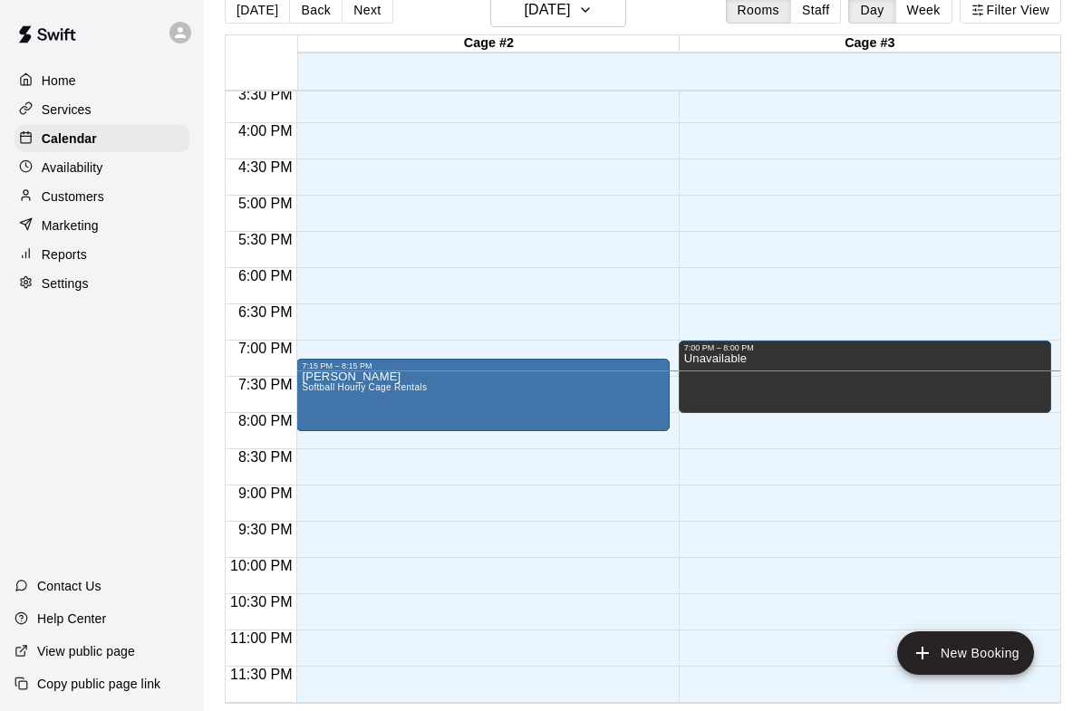
type input "*****"
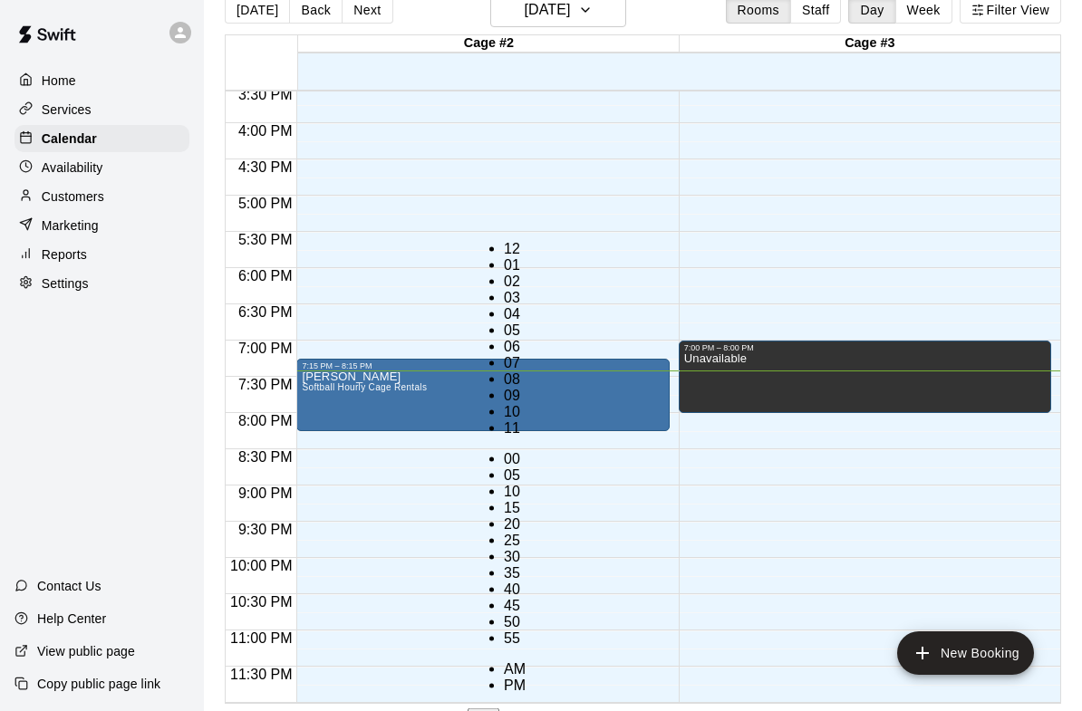
scroll to position [33, 0]
click at [504, 404] on li "10" at bounding box center [515, 412] width 22 height 16
click at [525, 549] on li "30" at bounding box center [515, 557] width 22 height 16
type input "********"
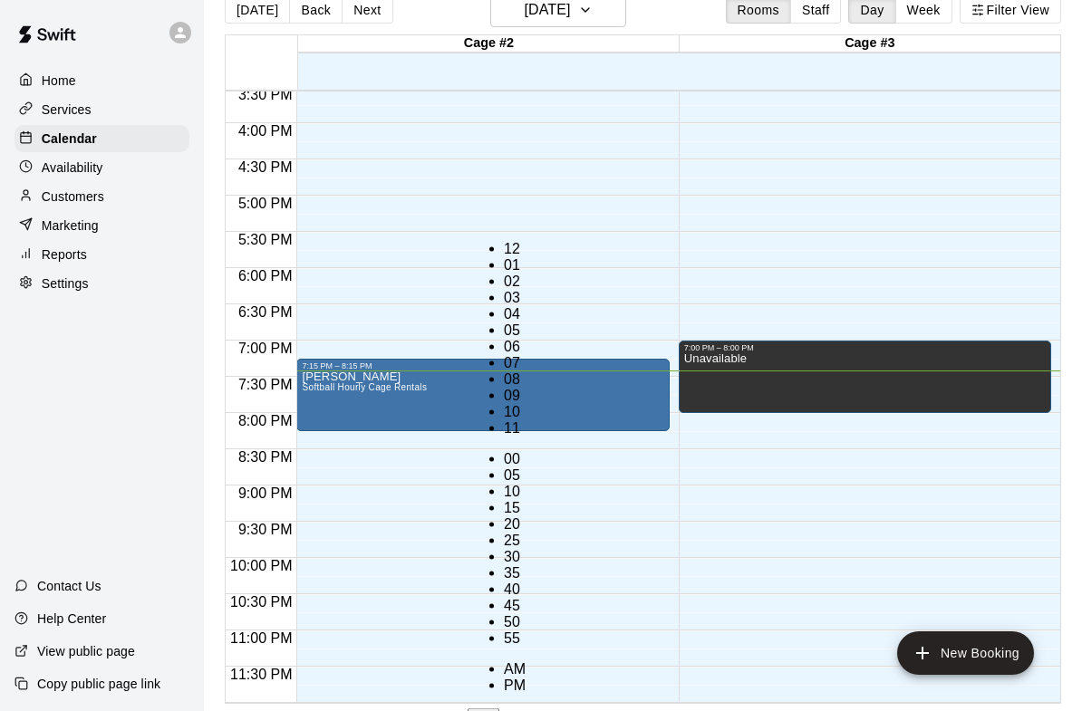
scroll to position [212, 0]
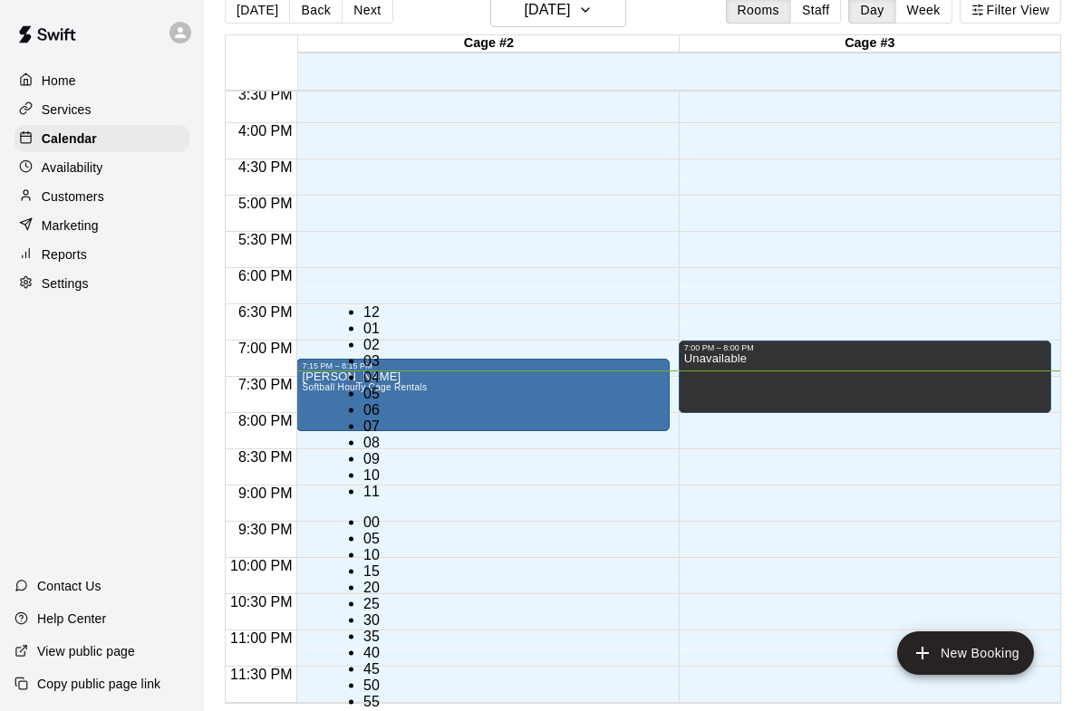
scroll to position [33, 0]
click at [363, 484] on li "11" at bounding box center [374, 492] width 22 height 16
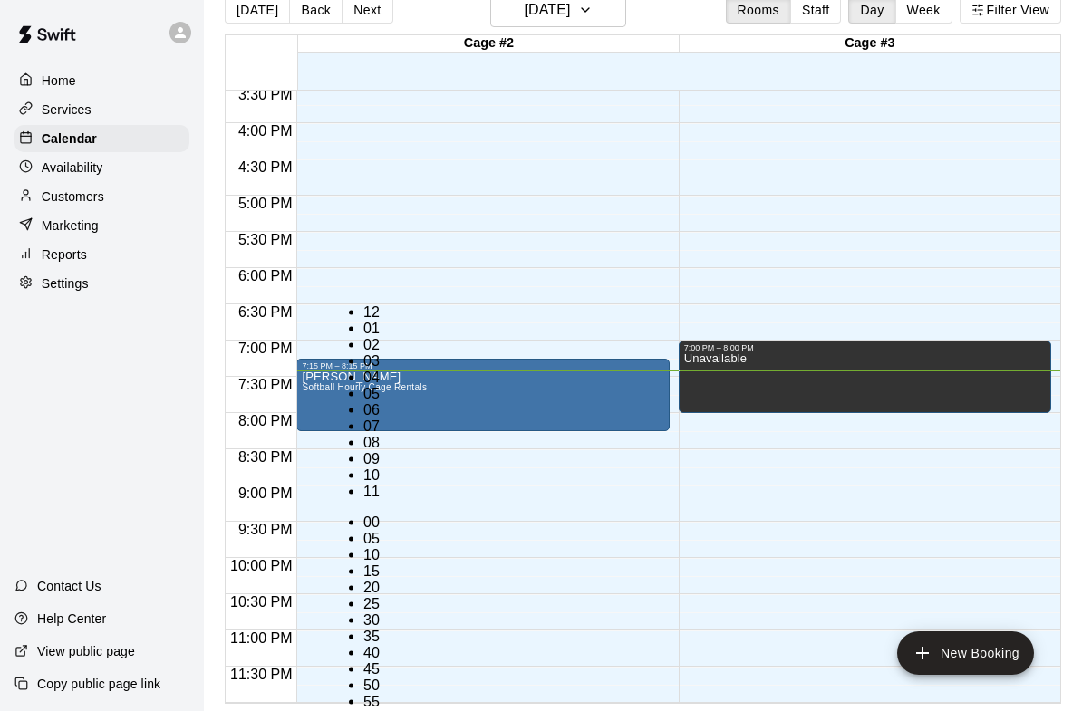
scroll to position [-1, 0]
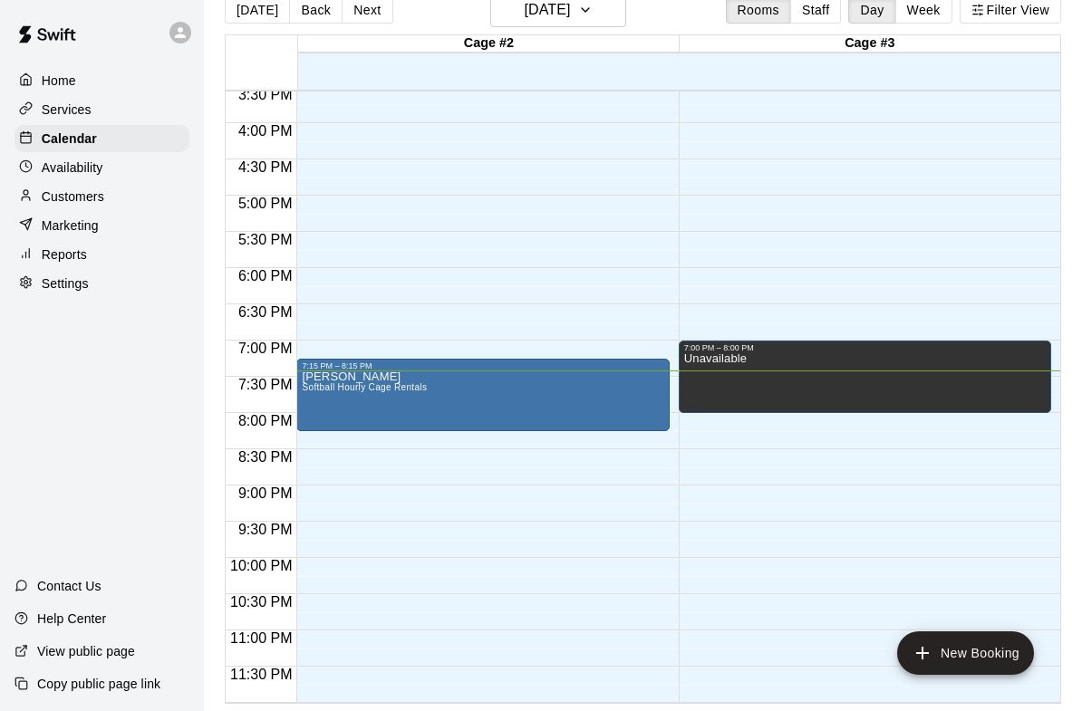
scroll to position [0, 0]
type input "********"
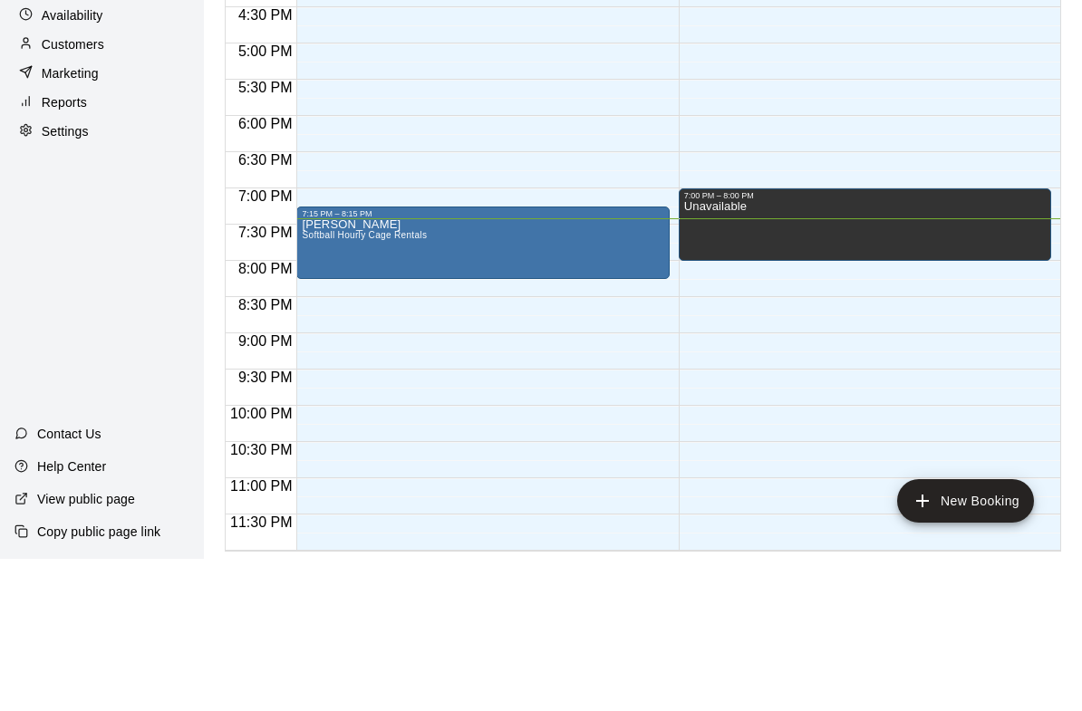
click at [421, 65] on li "Cage #2" at bounding box center [286, 57] width 428 height 16
click at [500, 86] on li "Cage #1" at bounding box center [286, 78] width 428 height 16
click at [500, 102] on li "Cage #3" at bounding box center [286, 94] width 428 height 16
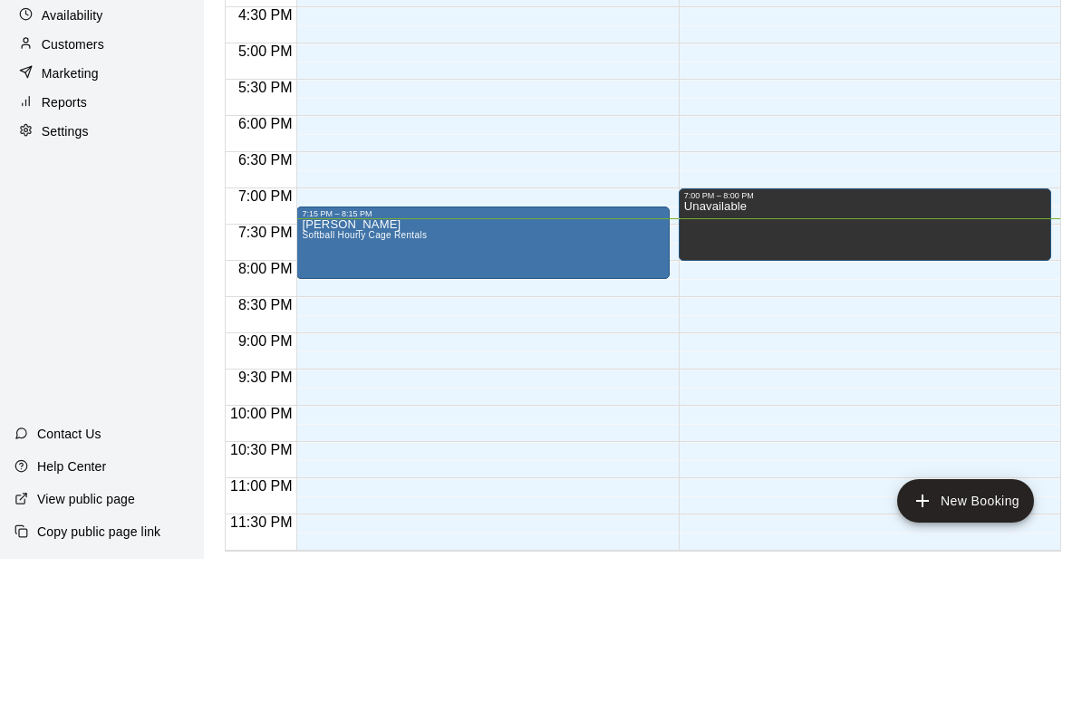
scroll to position [150, 0]
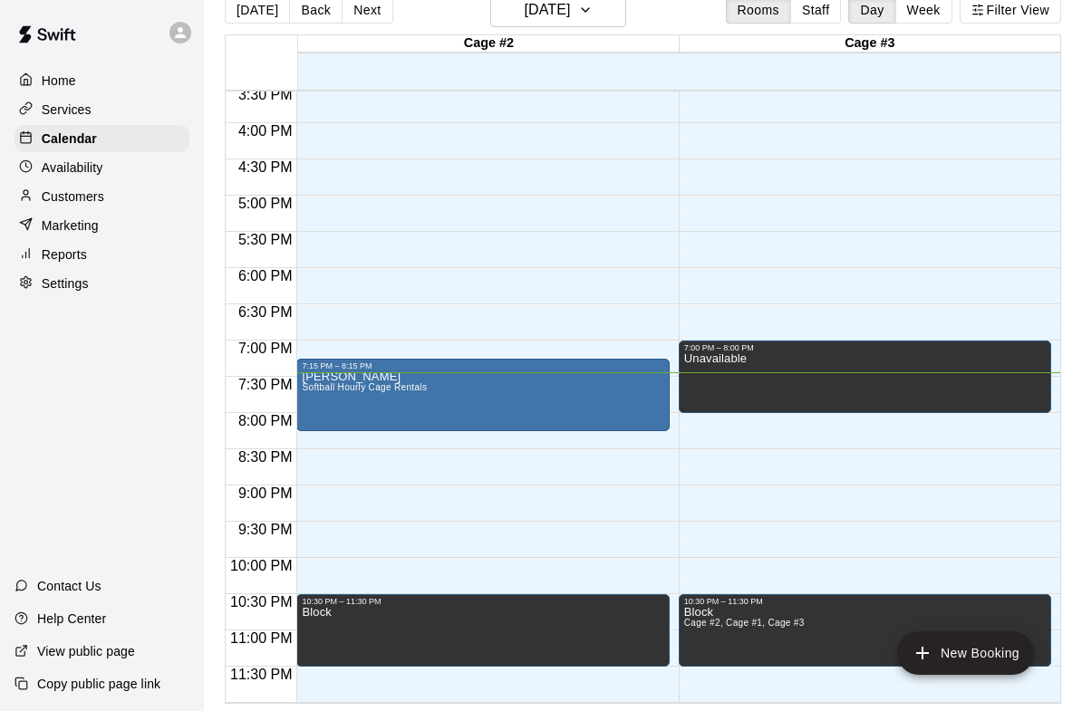
click at [559, 710] on div at bounding box center [541, 711] width 1082 height 0
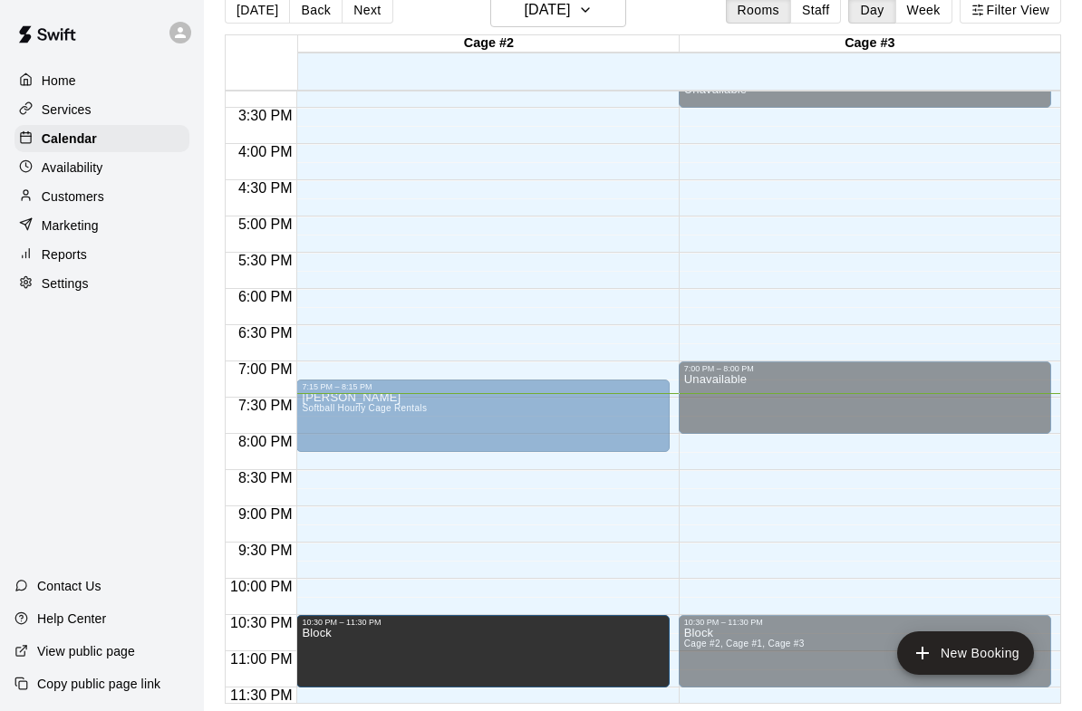
scroll to position [1105, 0]
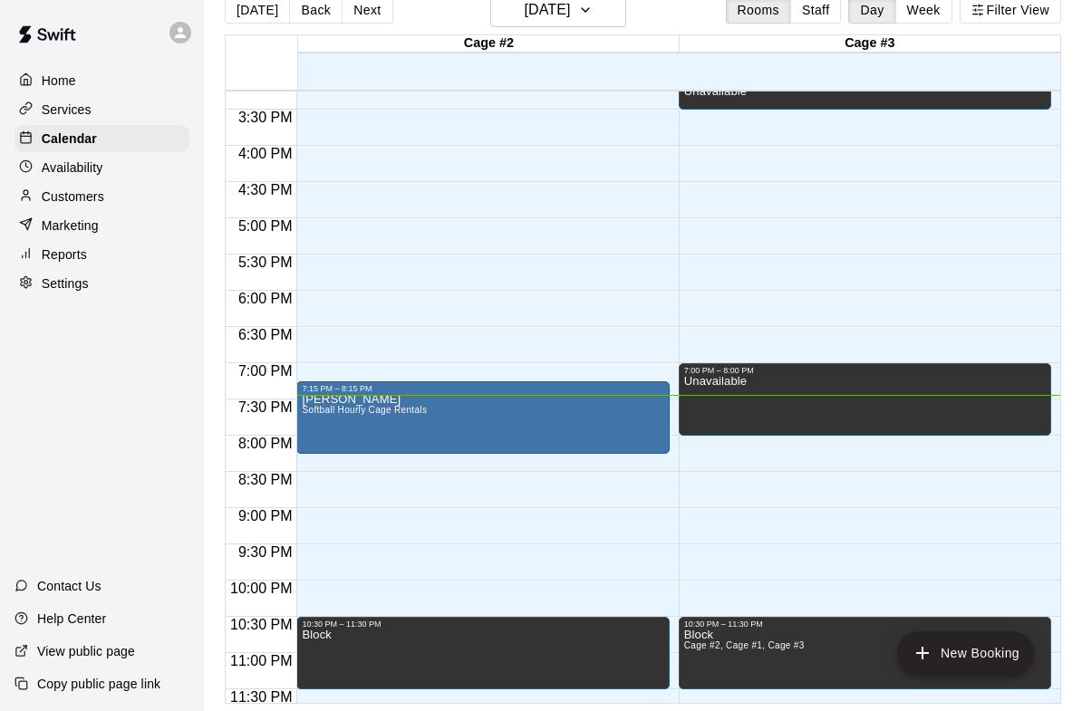
click at [7, 710] on icon "edit" at bounding box center [7, 725] width 0 height 0
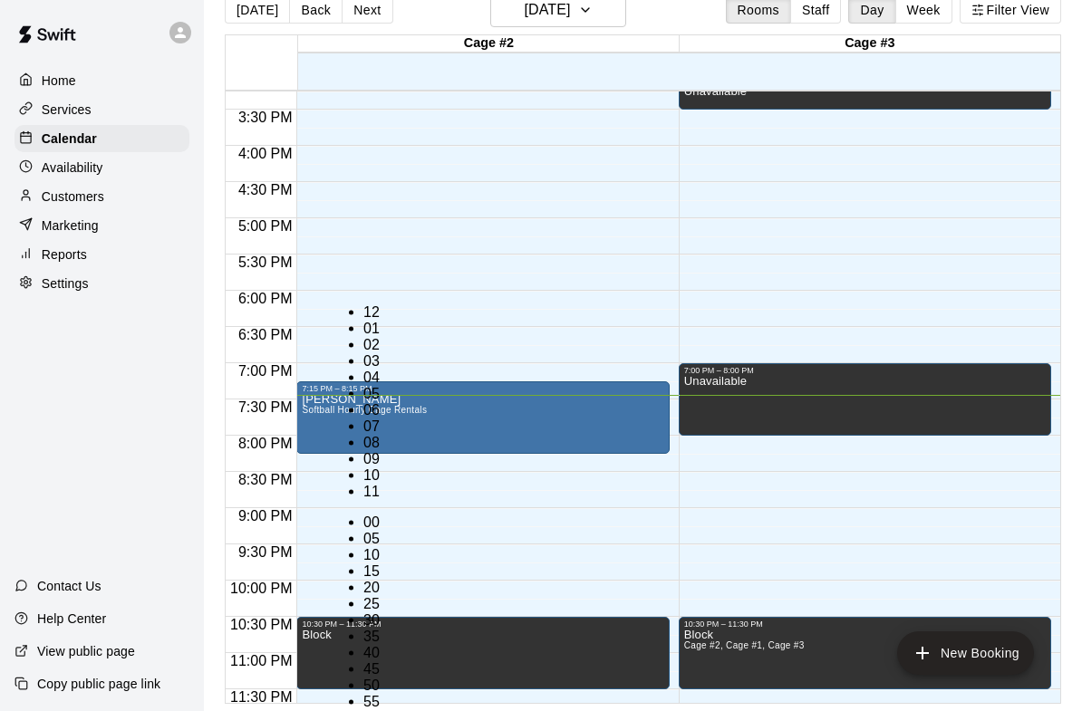
scroll to position [33, 0]
click at [385, 694] on li "55" at bounding box center [374, 702] width 22 height 16
type input "********"
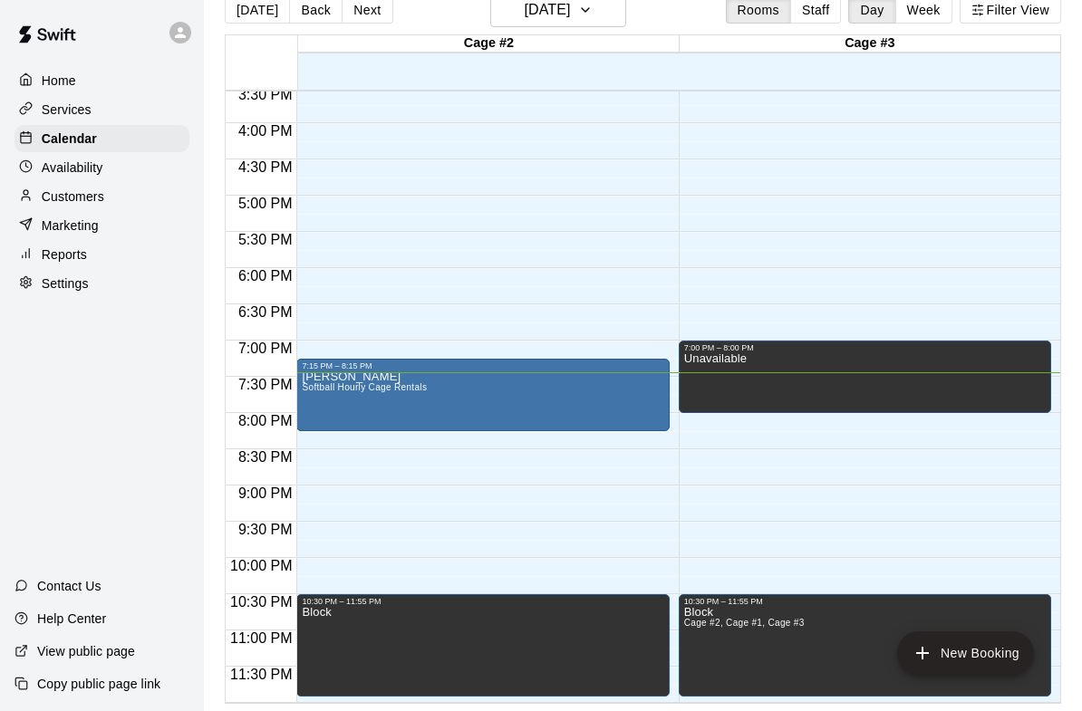
scroll to position [1129, 0]
click at [39, 394] on div "Home Services Calendar Availability Customers Marketing Reports Settings Contac…" at bounding box center [102, 355] width 204 height 711
click at [14, 710] on button "edit" at bounding box center [7, 720] width 14 height 19
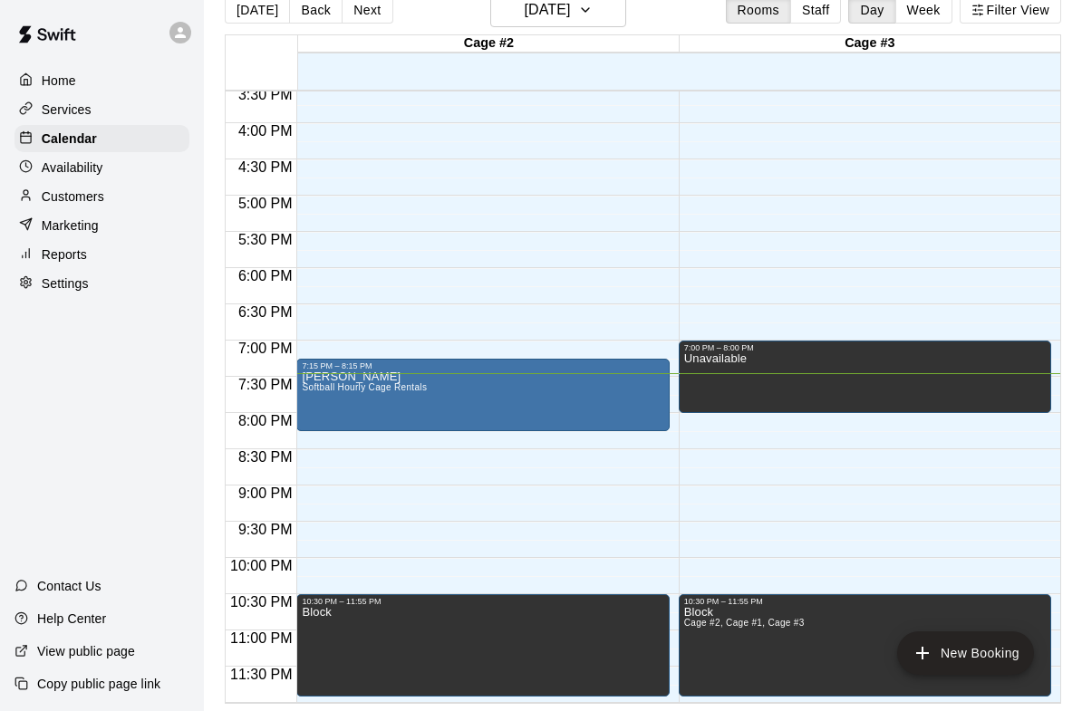
type input "********"
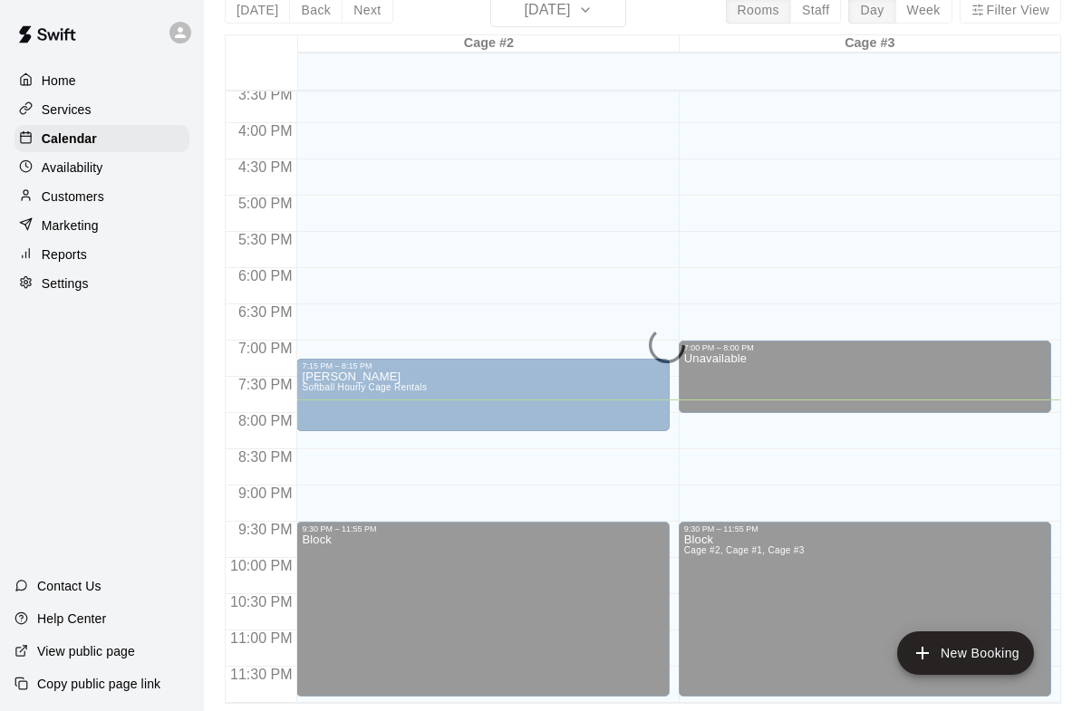
click at [49, 135] on p "Calendar" at bounding box center [69, 139] width 55 height 18
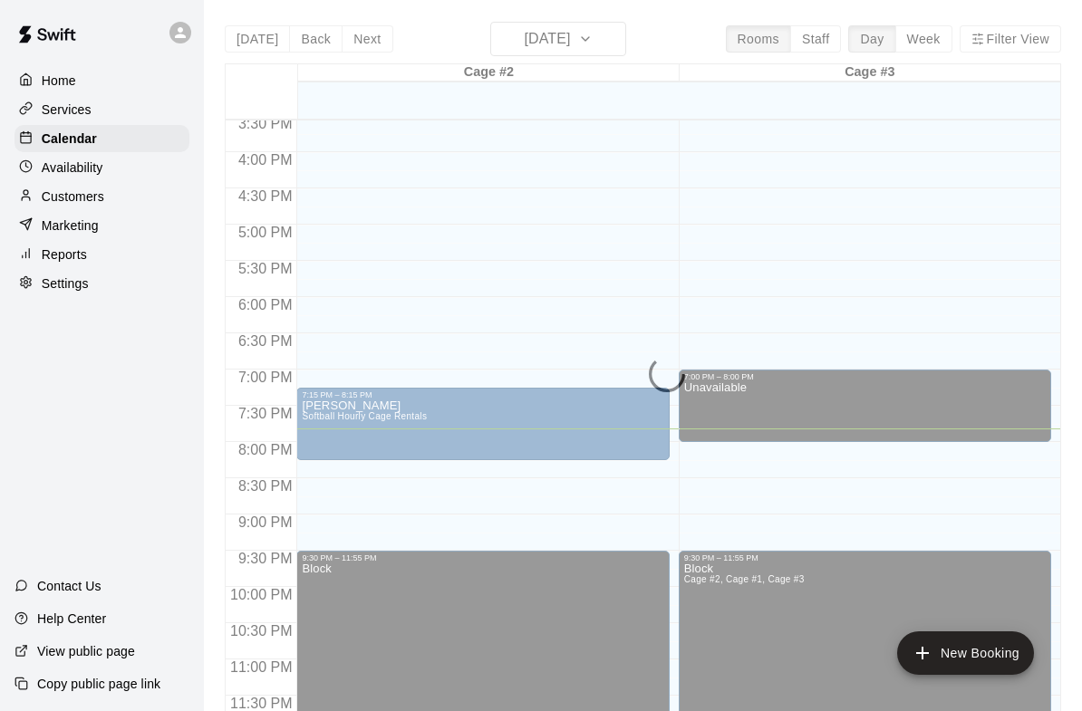
click at [48, 134] on p "Calendar" at bounding box center [69, 139] width 55 height 18
click at [60, 176] on p "Availability" at bounding box center [73, 168] width 62 height 18
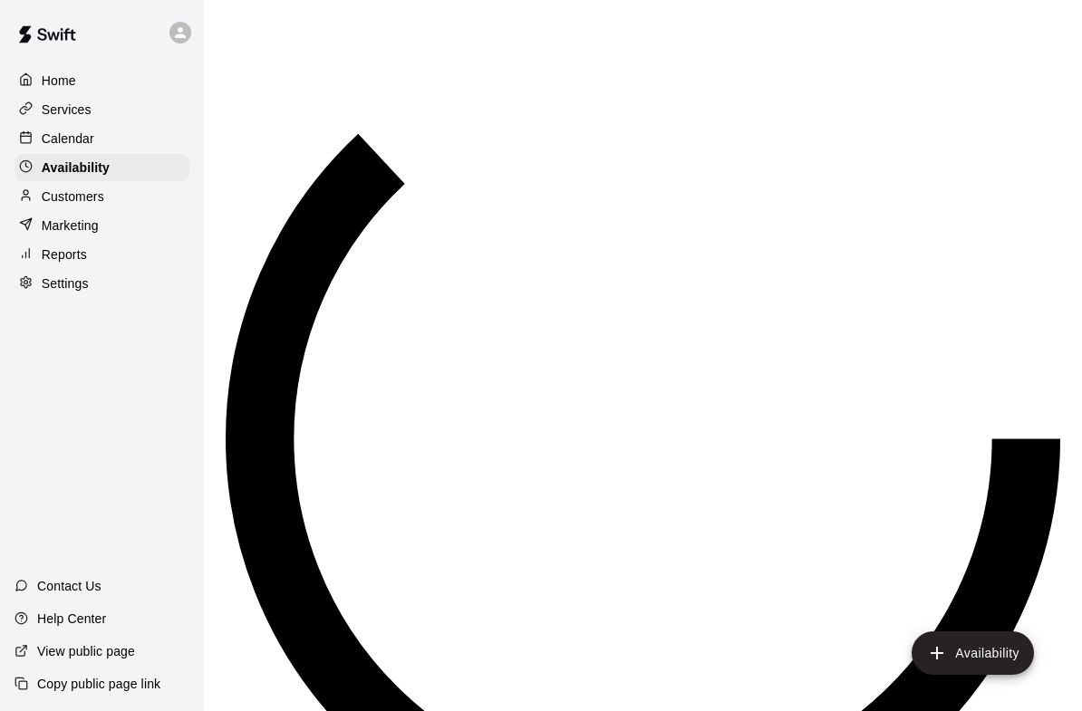
scroll to position [1129, 0]
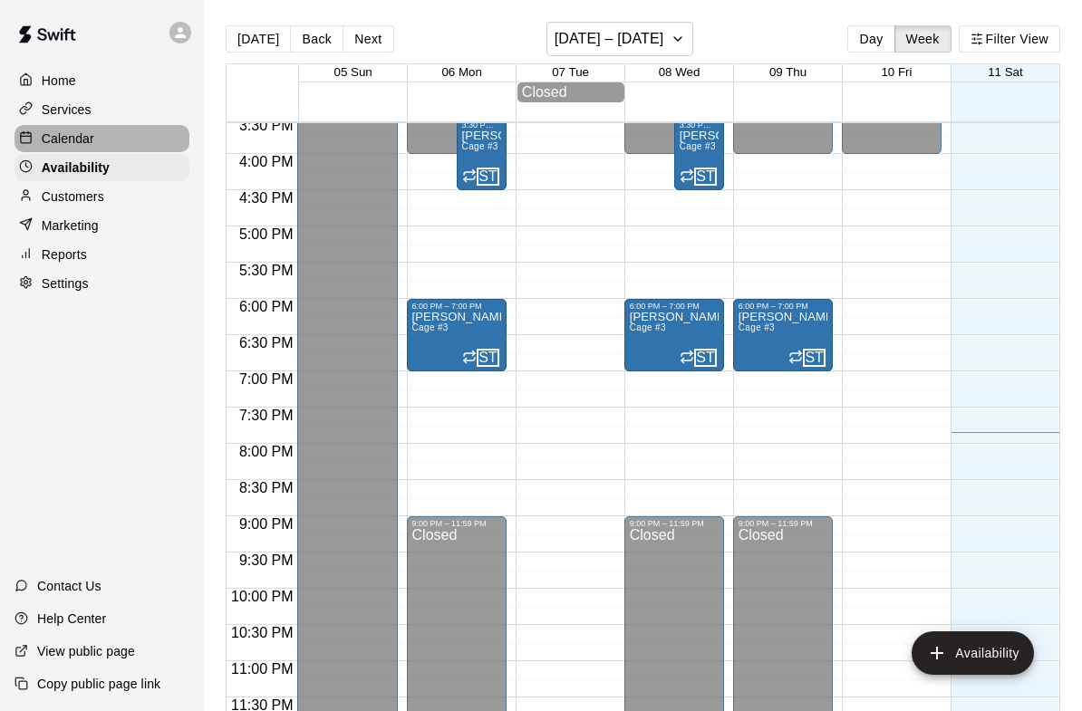
click at [51, 137] on p "Calendar" at bounding box center [68, 139] width 53 height 18
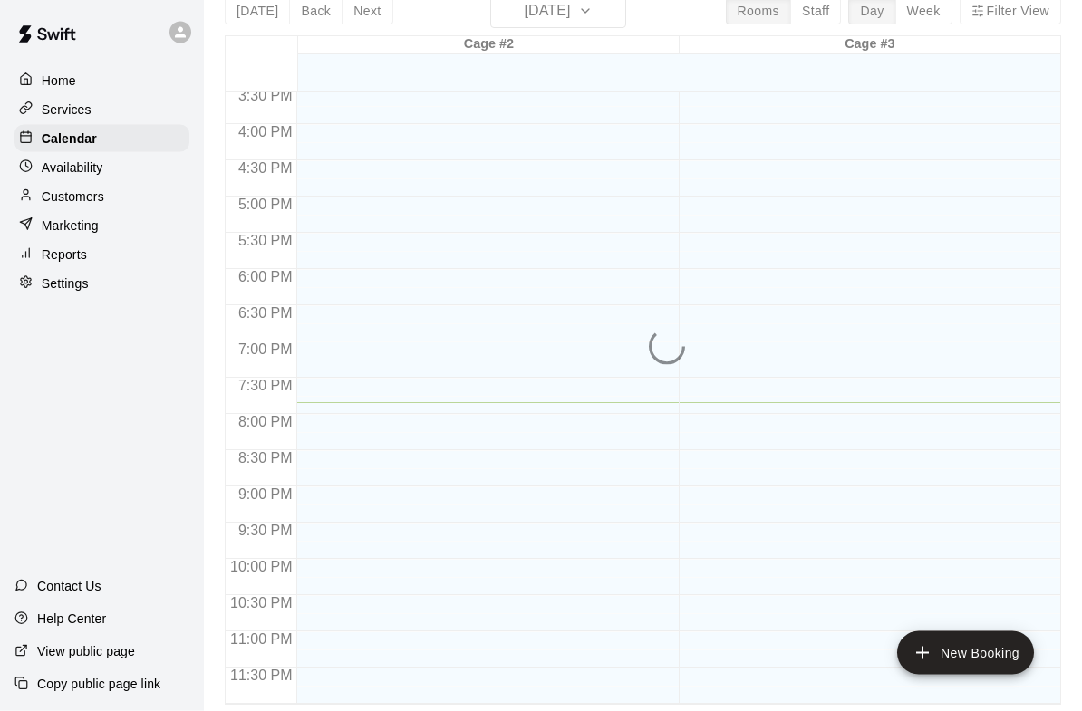
scroll to position [29, 0]
